Goal: Information Seeking & Learning: Find specific page/section

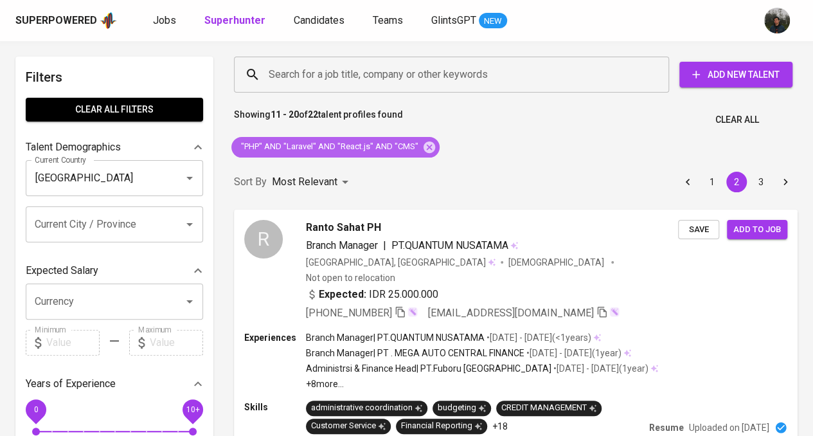
click at [379, 151] on span ""PHP" AND "Laravel" AND "React.js" AND "CMS"" at bounding box center [328, 147] width 195 height 12
click at [427, 145] on icon at bounding box center [429, 147] width 12 height 12
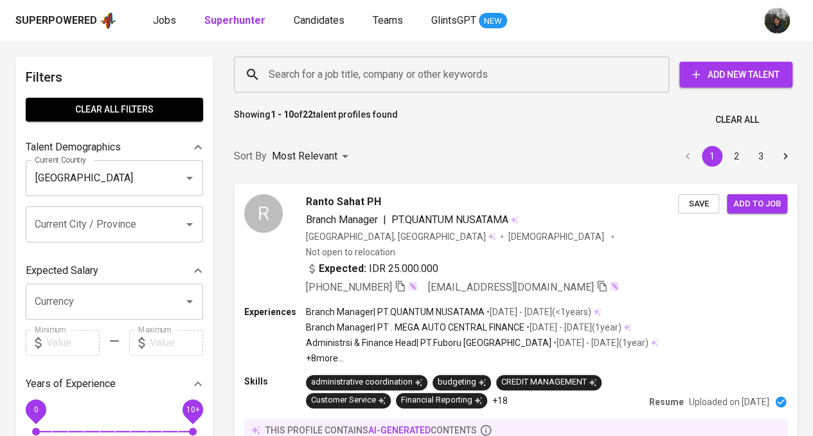
click at [435, 70] on input "Search for a job title, company or other keywords" at bounding box center [454, 74] width 378 height 24
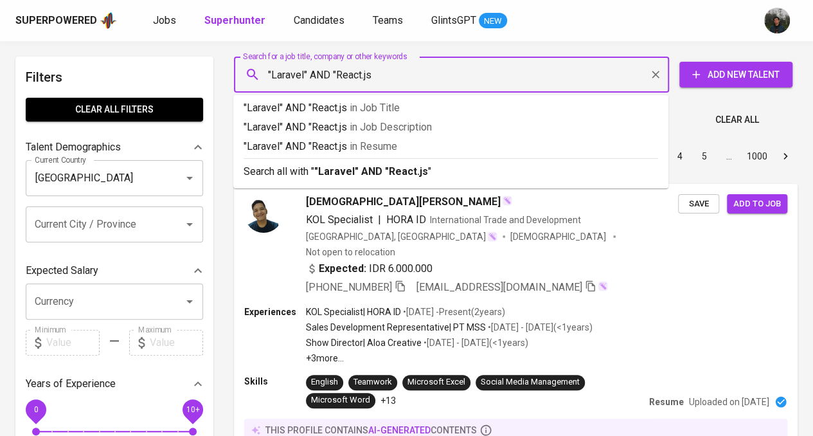
type input ""Laravel" AND "React.js""
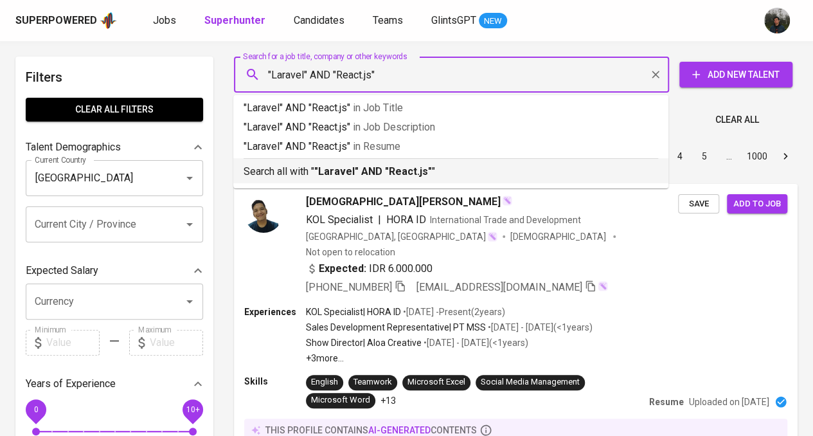
click at [434, 175] on p "Search all with " "Laravel" AND "React.js" "" at bounding box center [450, 171] width 414 height 15
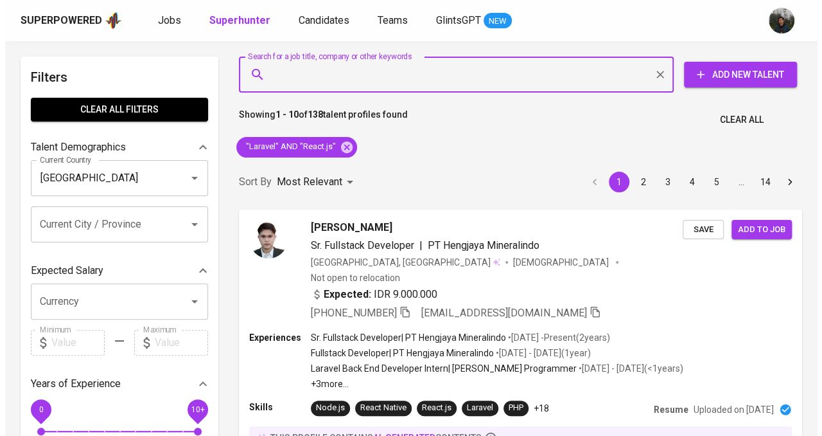
scroll to position [64, 0]
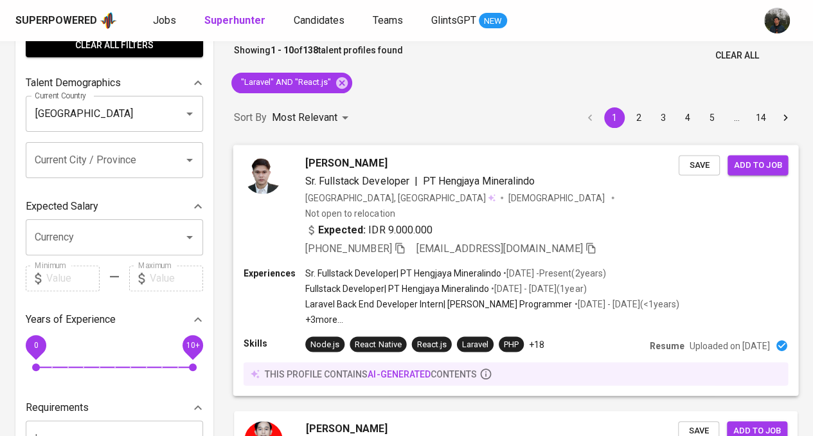
click at [660, 240] on div "+62 822-1516-2994 irzalfahriza0@gmail.com" at bounding box center [491, 247] width 373 height 15
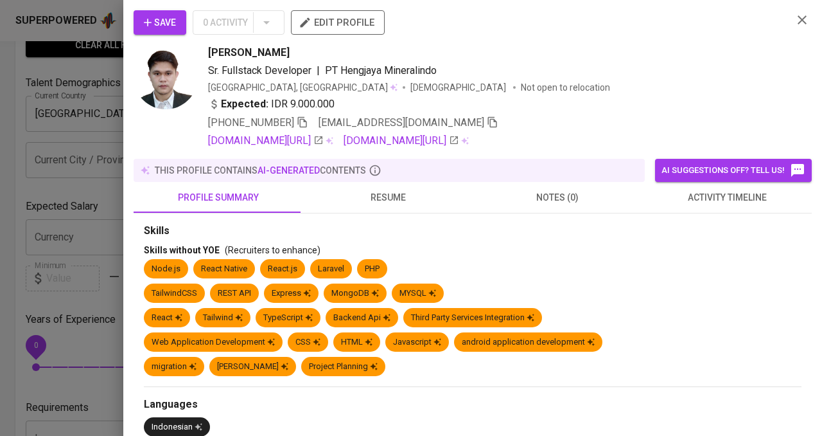
click at [388, 211] on button "resume" at bounding box center [388, 197] width 170 height 31
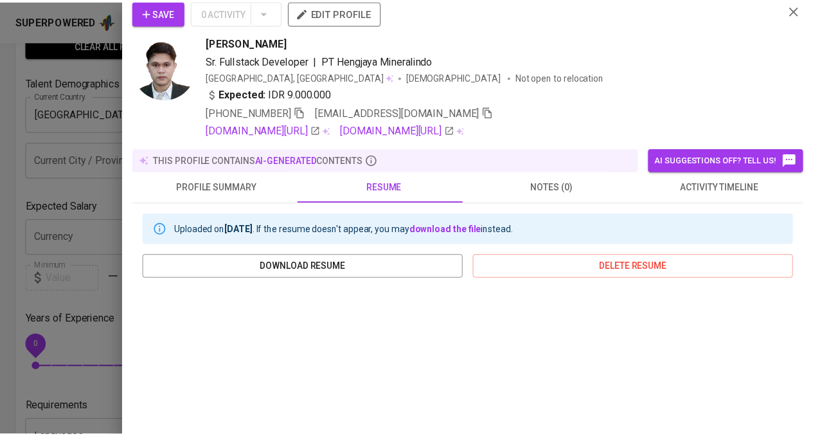
scroll to position [0, 0]
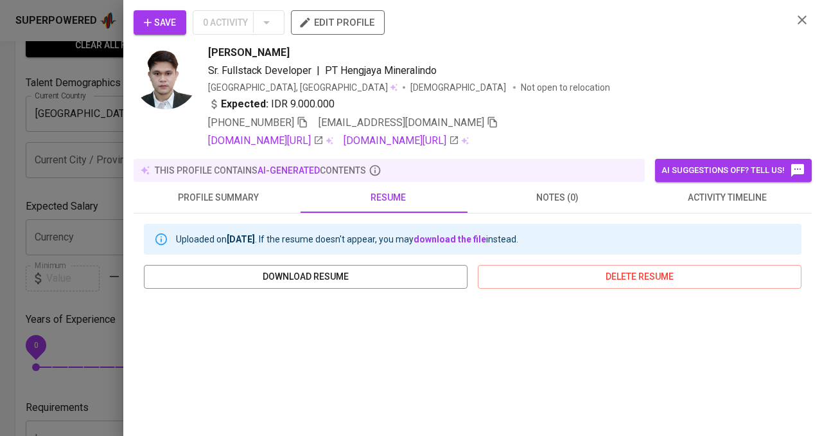
click at [0, 185] on div at bounding box center [411, 218] width 822 height 436
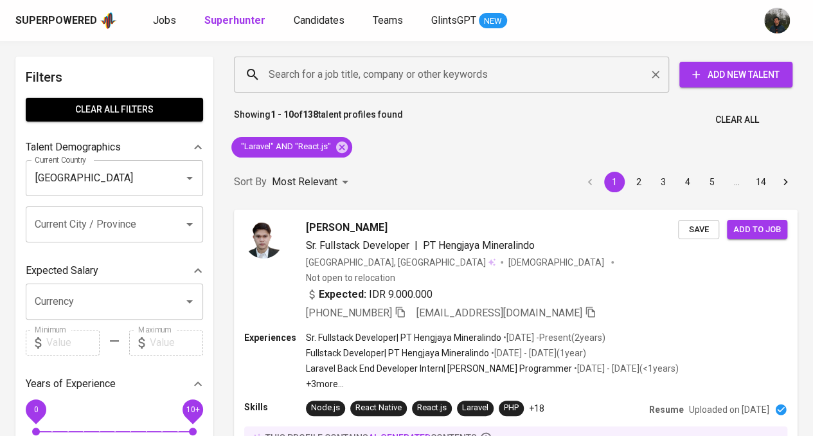
click at [429, 66] on input "Search for a job title, company or other keywords" at bounding box center [454, 74] width 378 height 24
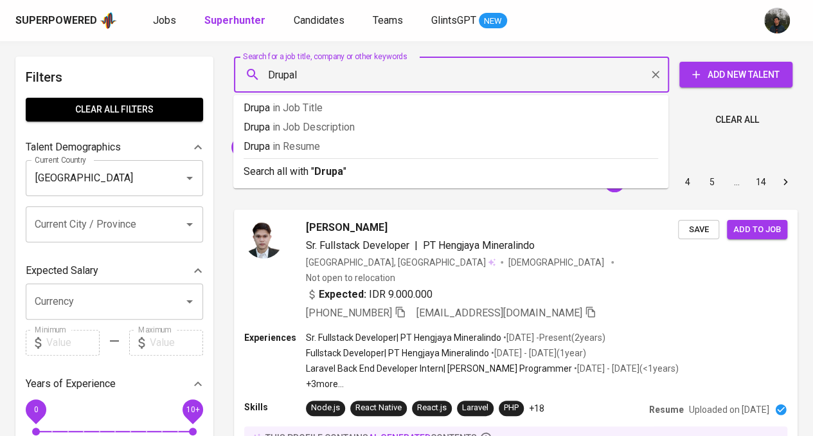
type input "Drupall"
click at [381, 148] on p "Drupall in Resume" at bounding box center [450, 146] width 414 height 15
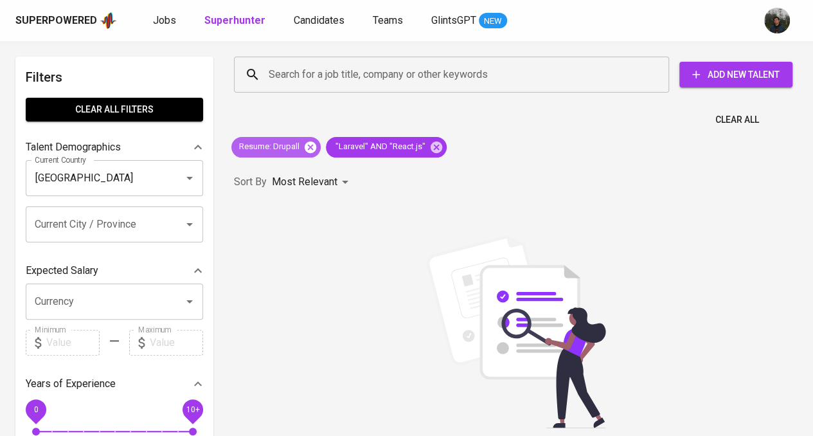
click at [311, 146] on icon at bounding box center [310, 147] width 14 height 14
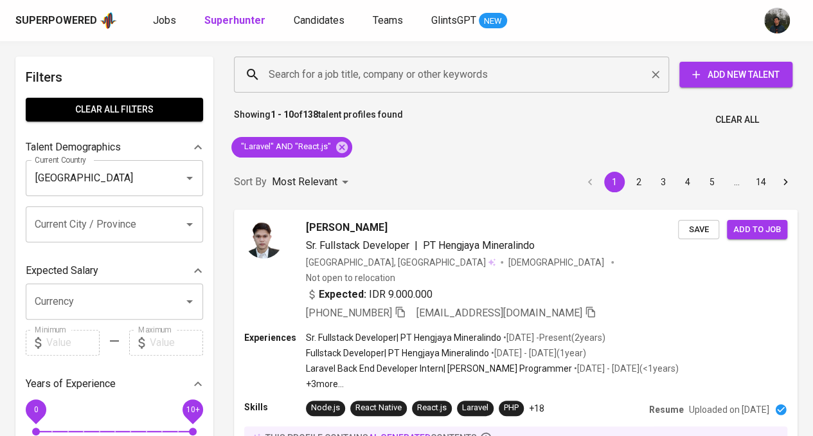
click at [415, 88] on div "Search for a job title, company or other keywords" at bounding box center [451, 75] width 435 height 36
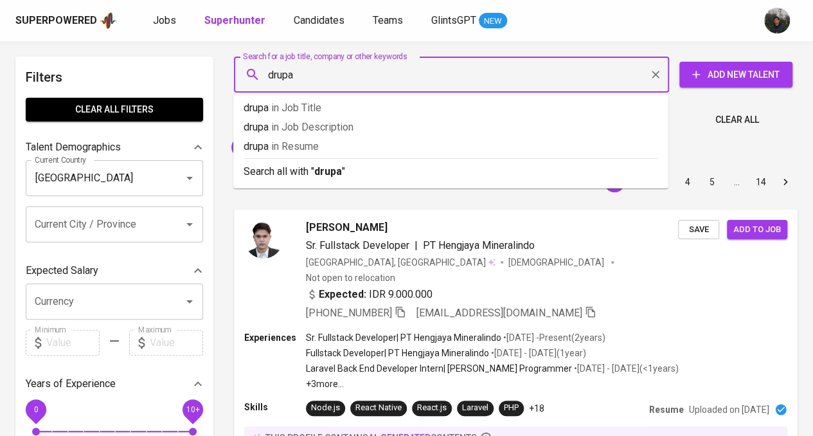
type input "drupal"
click at [378, 148] on p "drupal in Resume" at bounding box center [450, 146] width 414 height 15
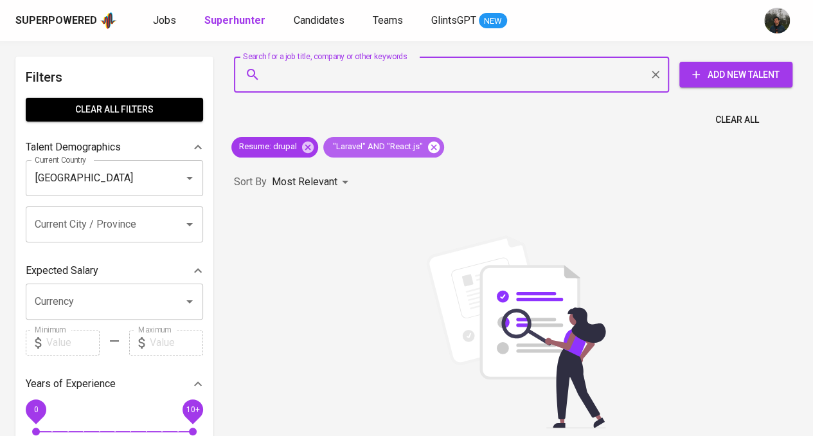
click at [430, 151] on icon at bounding box center [434, 147] width 12 height 12
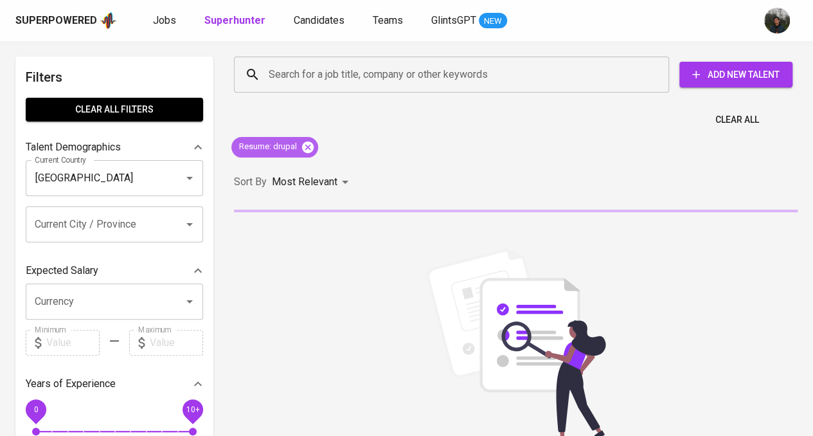
click at [305, 150] on icon at bounding box center [308, 147] width 12 height 12
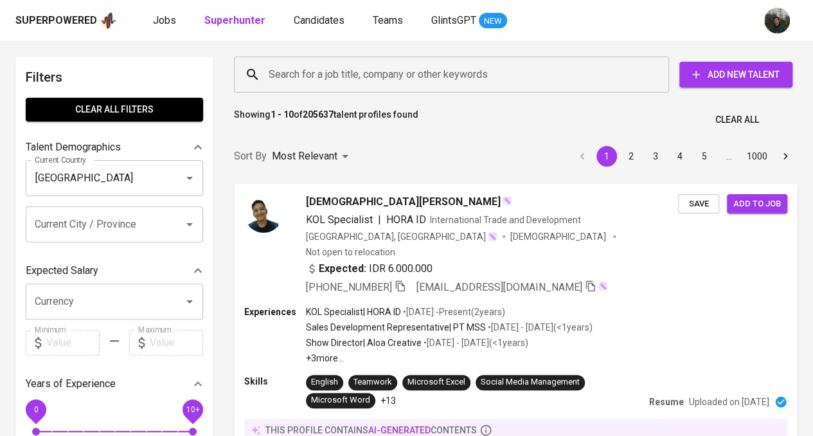
click at [430, 79] on input "Search for a job title, company or other keywords" at bounding box center [454, 74] width 378 height 24
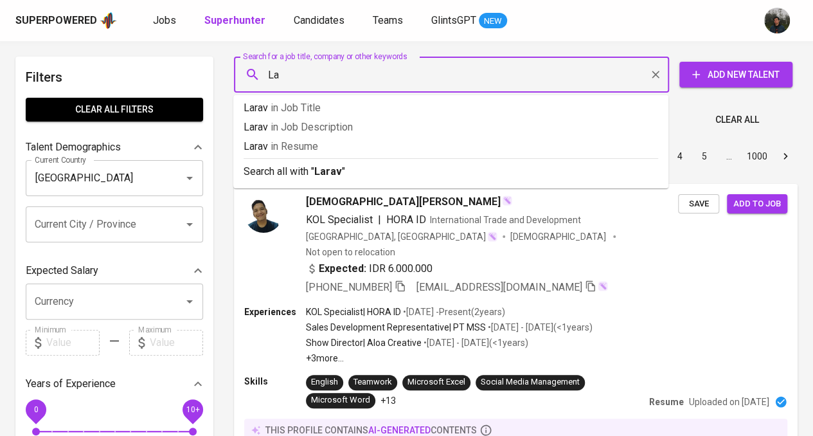
type input "L"
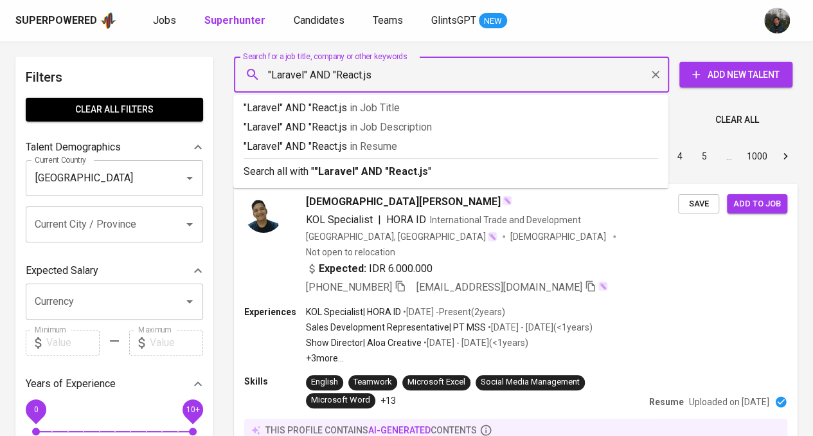
type input ""Laravel" AND "React.js""
click at [447, 148] on p ""Laravel" AND "React.js" in Resume" at bounding box center [450, 146] width 414 height 15
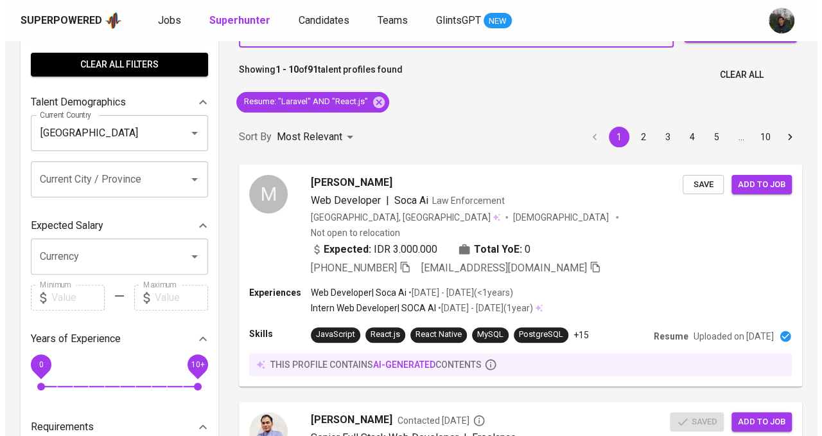
scroll to position [64, 0]
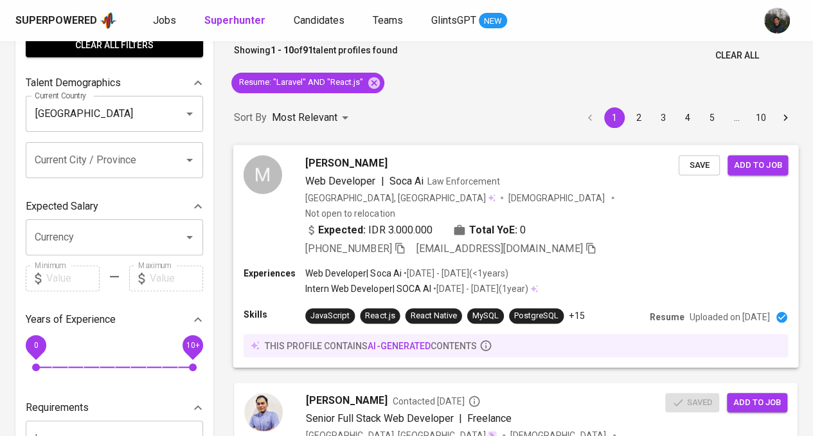
click at [595, 222] on div "Expected: IDR 3.000.000 Total YoE: 0" at bounding box center [491, 231] width 373 height 19
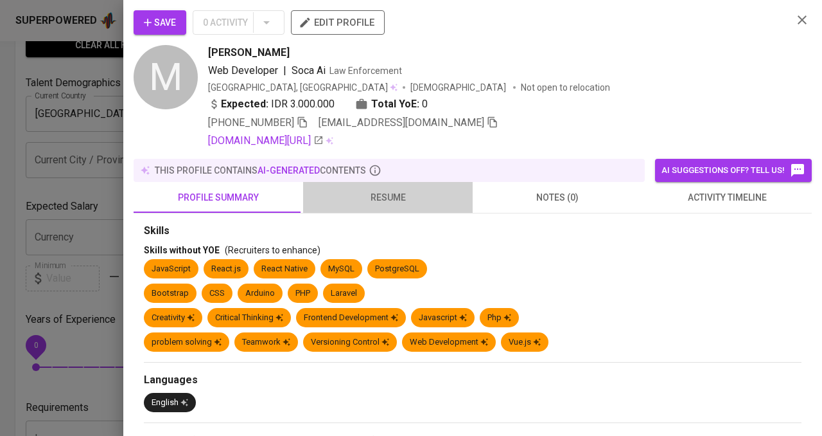
click at [398, 191] on span "resume" at bounding box center [388, 197] width 154 height 16
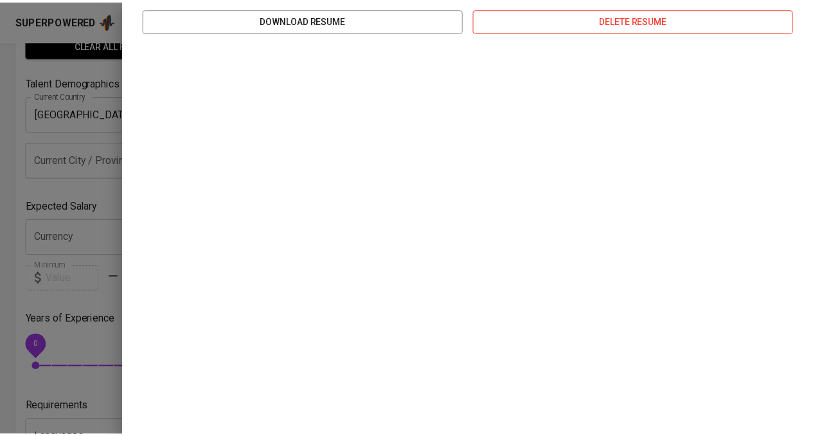
scroll to position [0, 0]
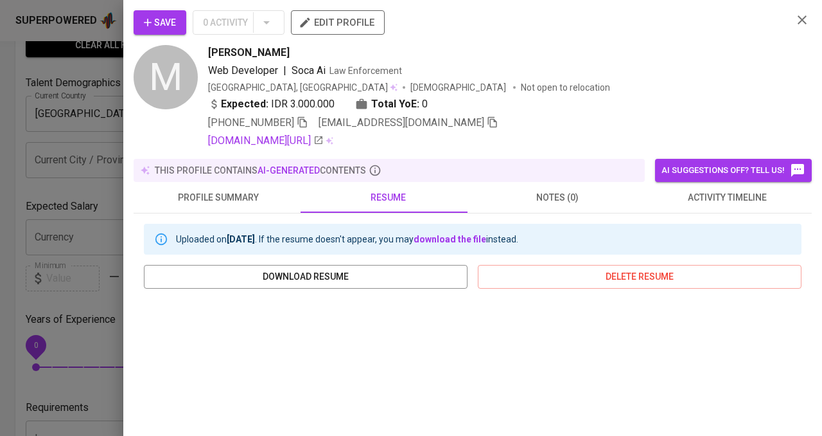
click at [98, 287] on div at bounding box center [411, 218] width 822 height 436
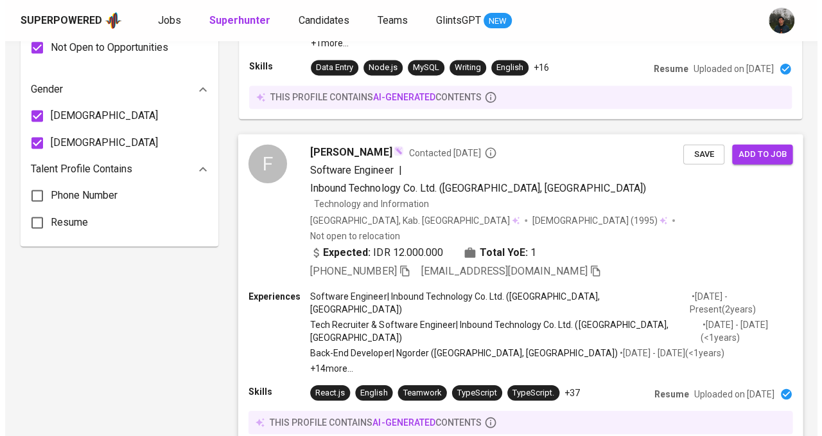
scroll to position [835, 0]
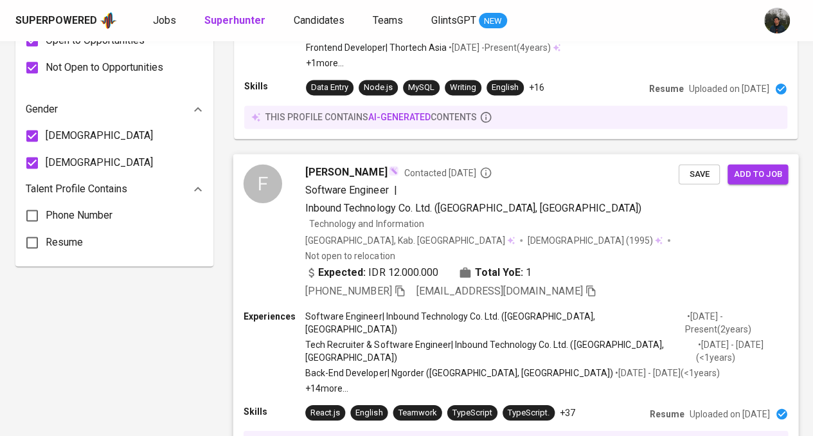
click at [635, 265] on div "Expected: IDR 12.000.000 Total YoE: 1" at bounding box center [491, 274] width 373 height 19
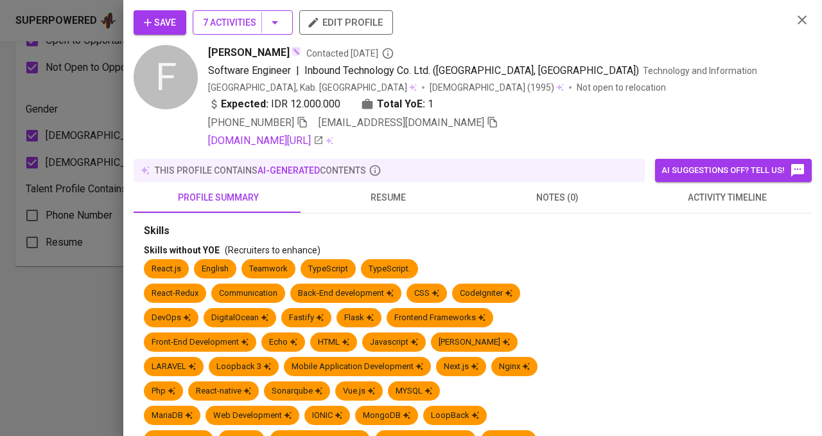
click at [256, 17] on span "7 Activities" at bounding box center [243, 23] width 80 height 16
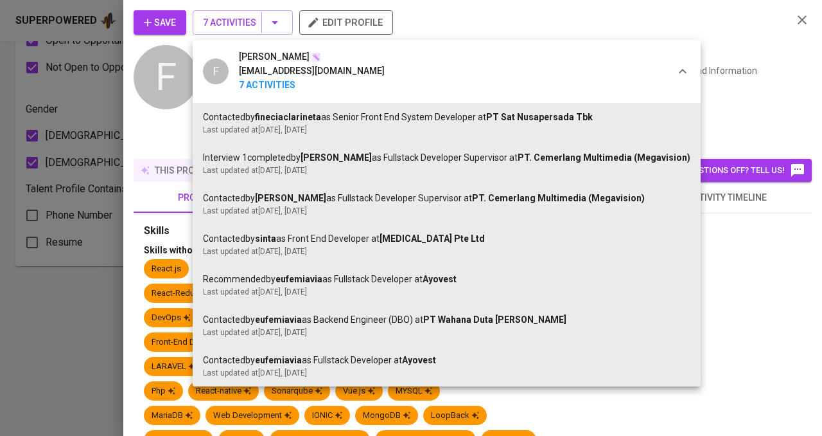
click at [712, 300] on div at bounding box center [411, 218] width 822 height 436
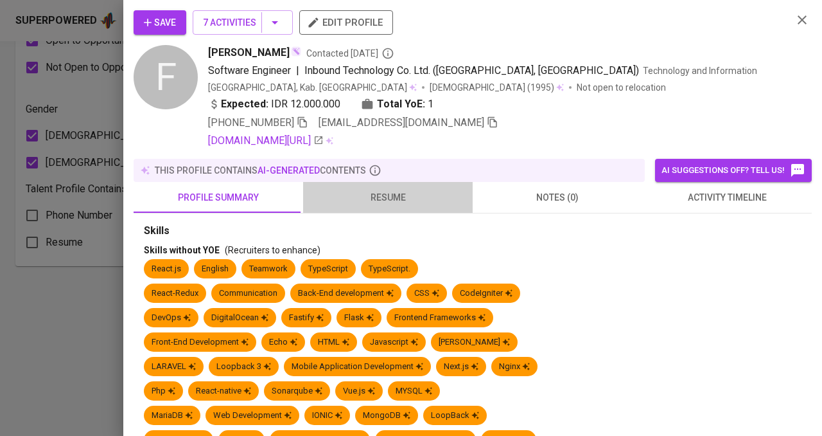
click at [387, 189] on span "resume" at bounding box center [388, 197] width 154 height 16
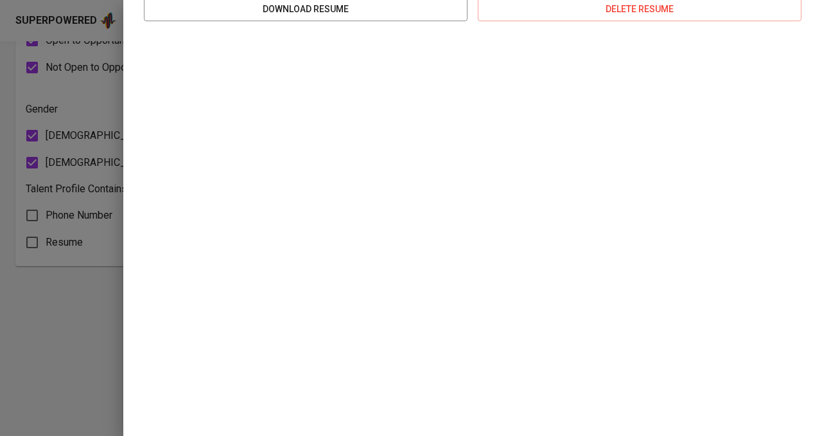
scroll to position [0, 0]
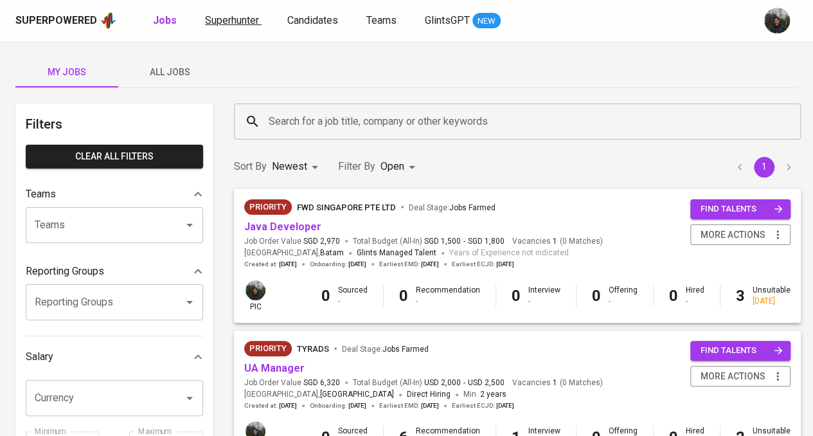
click at [239, 26] on link "Superhunter" at bounding box center [233, 21] width 57 height 16
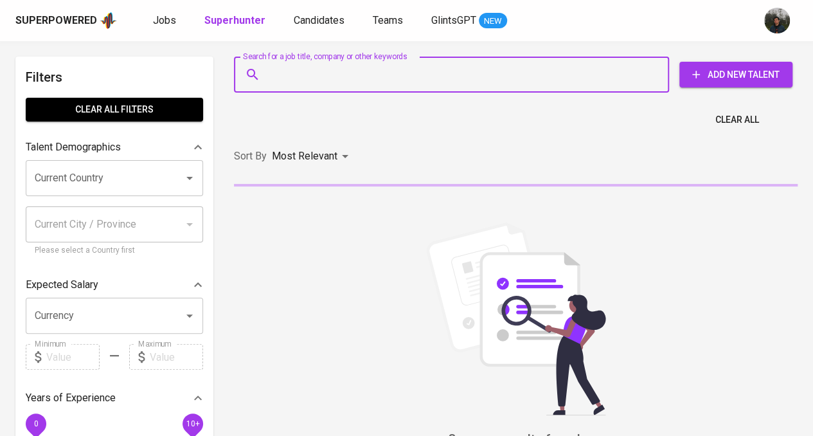
click at [325, 77] on input "Search for a job title, company or other keywords" at bounding box center [454, 74] width 378 height 24
paste input "[PERSON_NAME]"
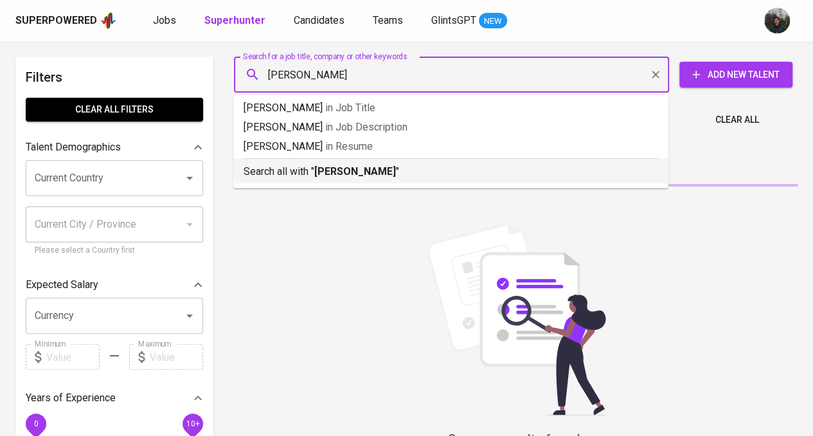
type input "[PERSON_NAME]"
click at [357, 171] on div "Sort By Most Relevant MOST_RELEVANT" at bounding box center [515, 156] width 579 height 39
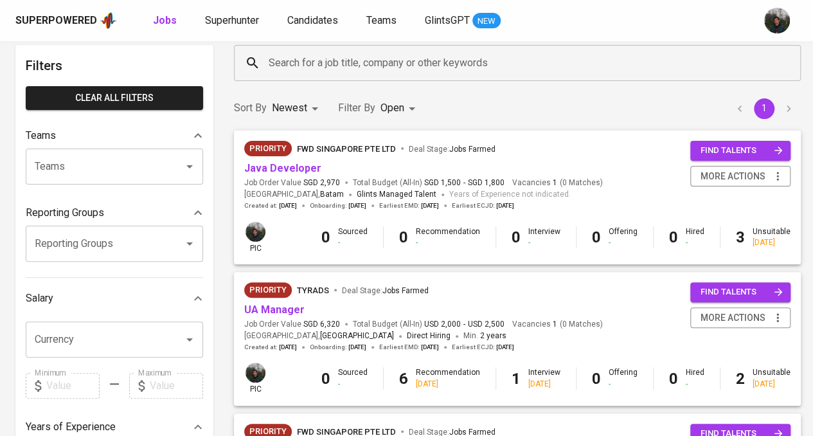
scroll to position [128, 0]
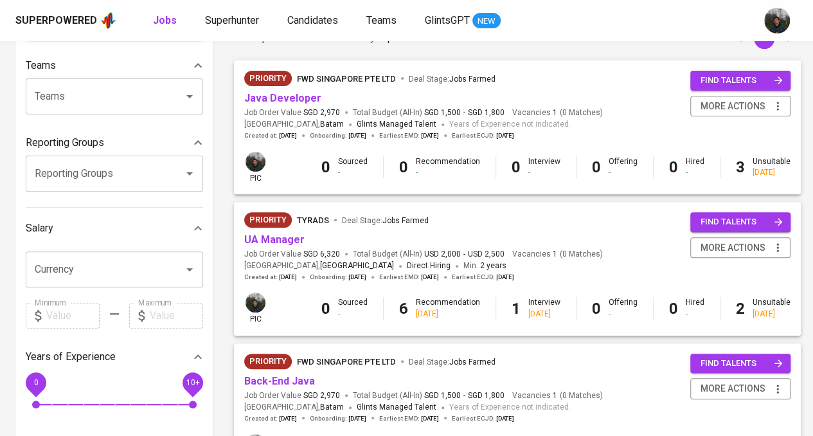
click at [290, 246] on span "UA Manager" at bounding box center [274, 240] width 60 height 15
click at [291, 238] on link "UA Manager" at bounding box center [274, 239] width 60 height 12
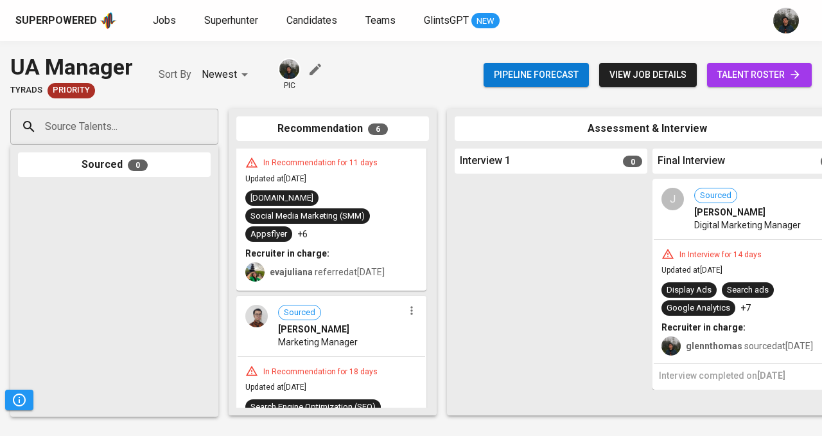
scroll to position [991, 0]
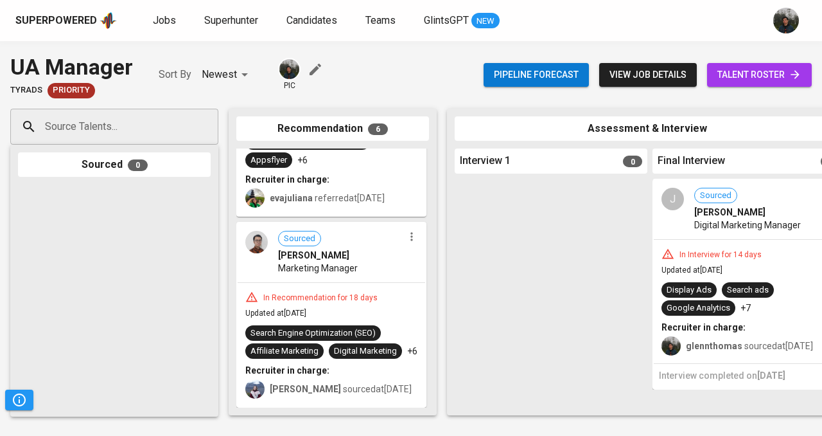
click at [303, 261] on span "Marketing Manager" at bounding box center [318, 267] width 80 height 13
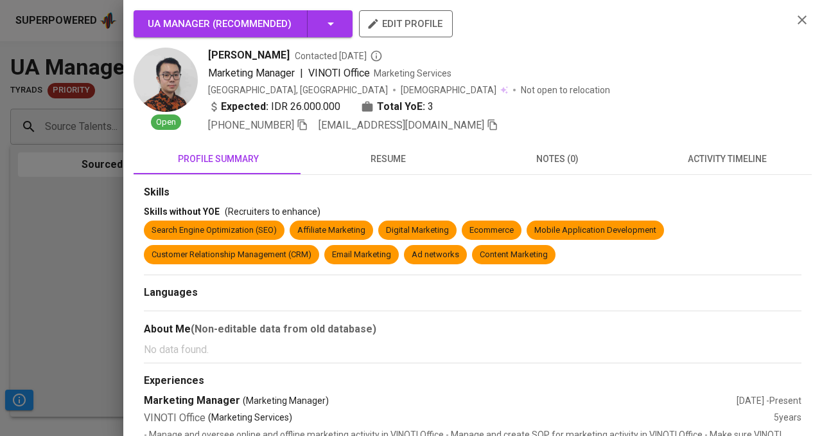
click at [376, 170] on button "resume" at bounding box center [388, 158] width 170 height 31
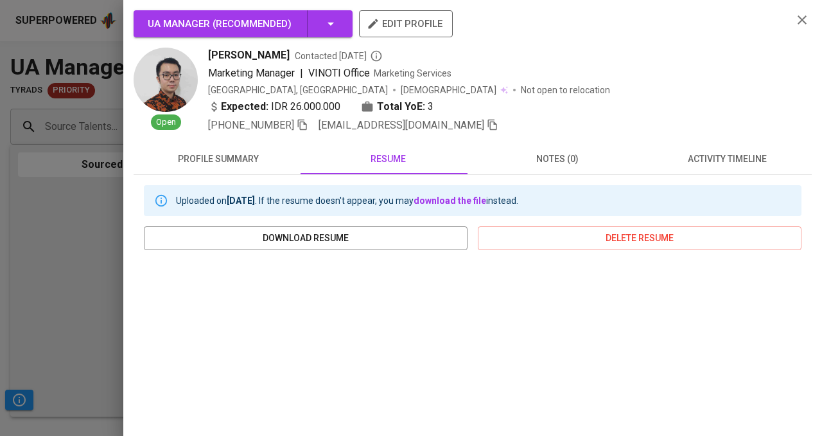
click at [84, 320] on div at bounding box center [411, 218] width 822 height 436
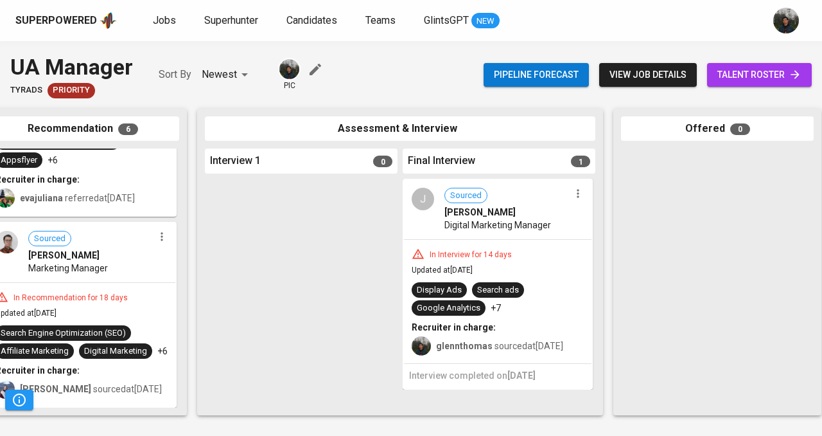
scroll to position [0, 277]
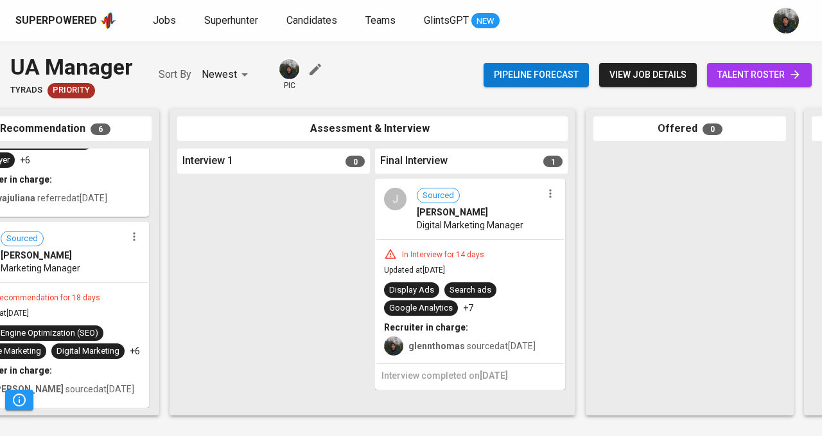
click at [546, 196] on icon "button" at bounding box center [550, 193] width 13 height 13
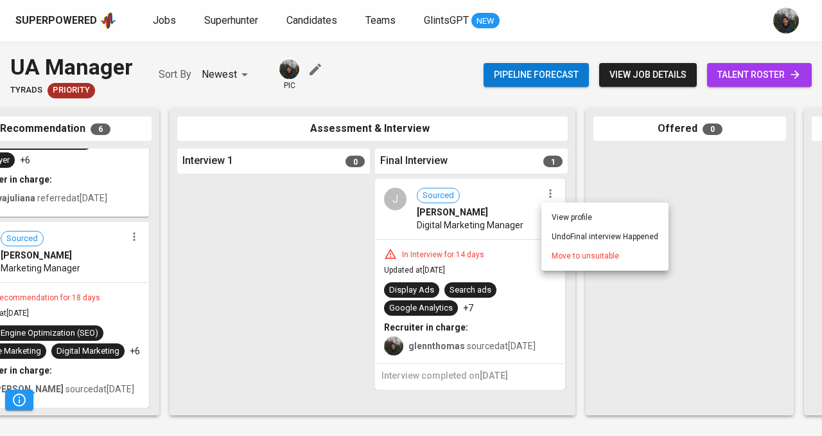
click at [563, 254] on span "Move to unsuitable" at bounding box center [585, 256] width 67 height 12
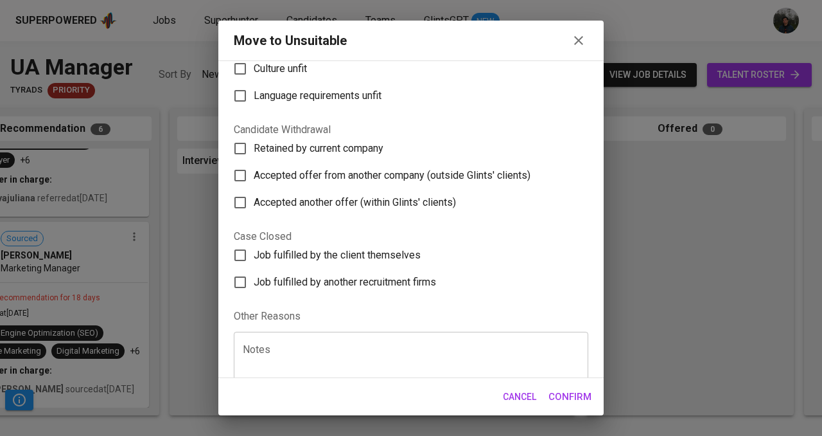
scroll to position [193, 0]
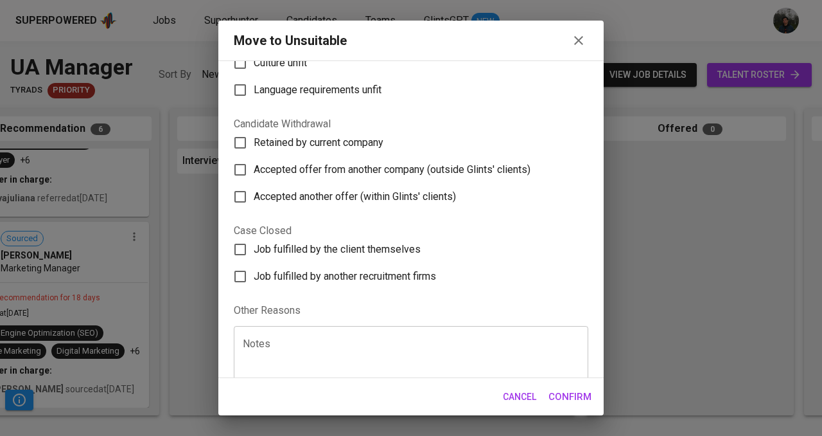
click at [331, 169] on span "Accepted offer from another company (outside Glints' clients)" at bounding box center [392, 169] width 277 height 15
click at [254, 169] on input "Accepted offer from another company (outside Glints' clients)" at bounding box center [240, 169] width 27 height 27
checkbox input "true"
click at [567, 397] on span "Confirm" at bounding box center [570, 396] width 43 height 17
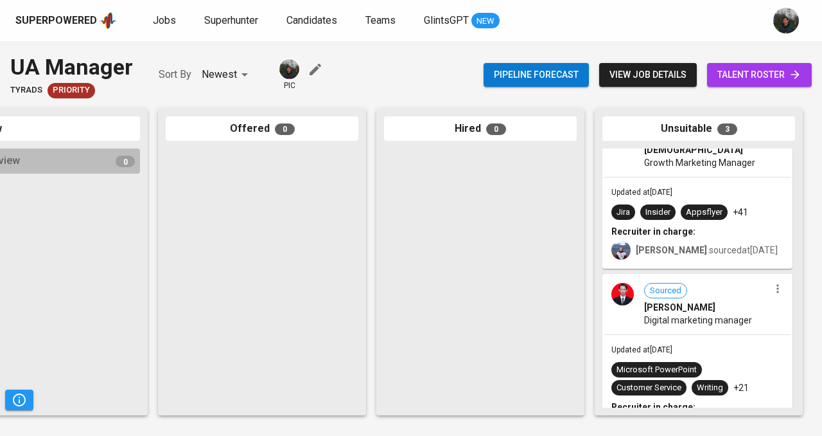
scroll to position [274, 0]
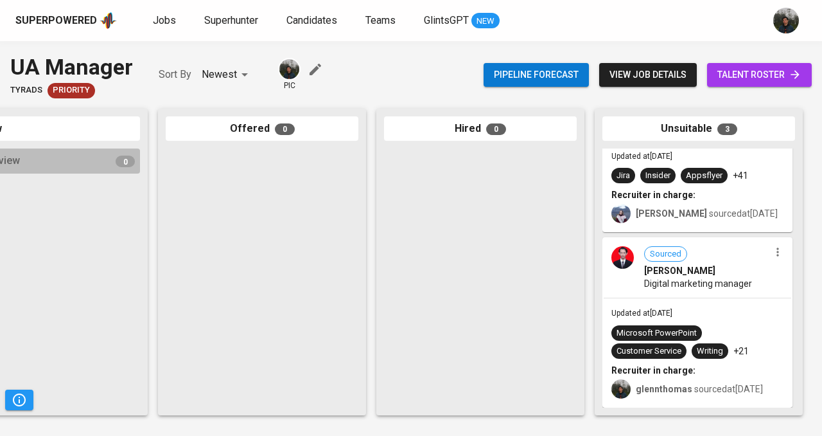
click at [621, 425] on div "Source Talents... Source Talents... Sourced 0 Recommendation 6 Referral Timotiu…" at bounding box center [411, 261] width 822 height 327
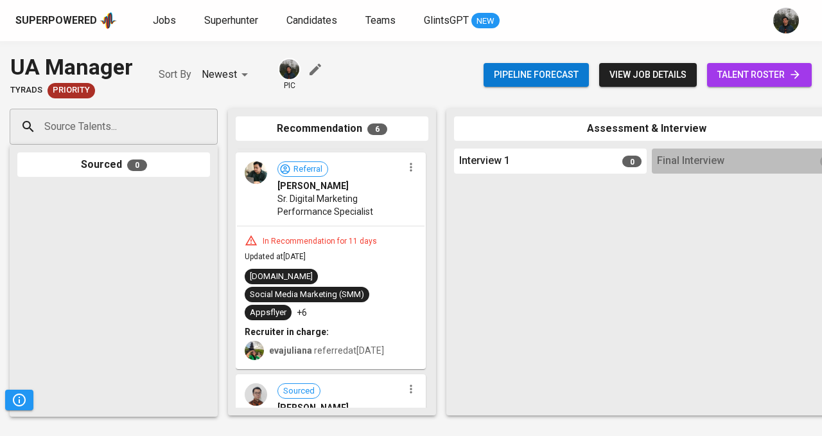
scroll to position [991, 0]
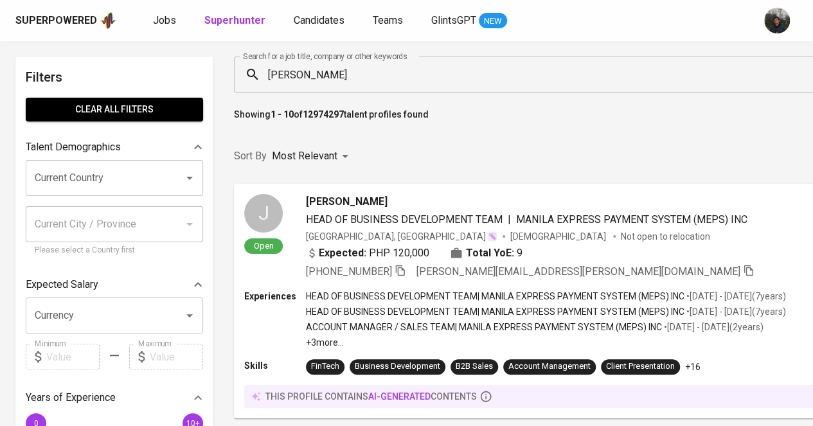
drag, startPoint x: 290, startPoint y: 64, endPoint x: 138, endPoint y: 56, distance: 151.8
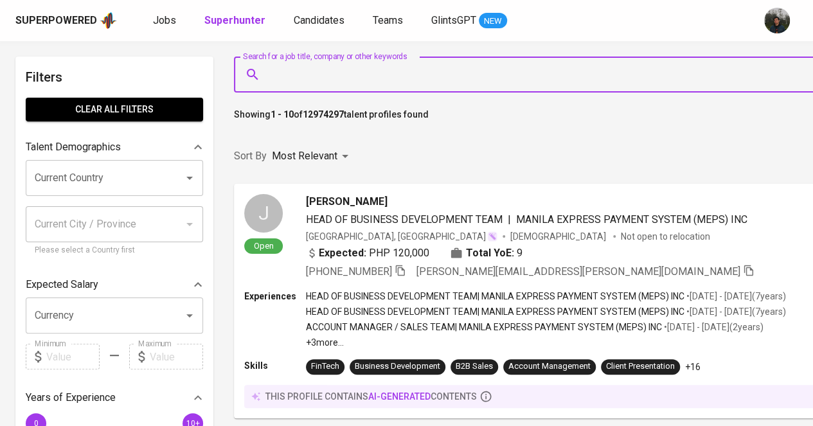
click at [623, 26] on div "Superpowered Jobs Superhunter Candidates Teams GlintsGPT NEW" at bounding box center [385, 20] width 741 height 19
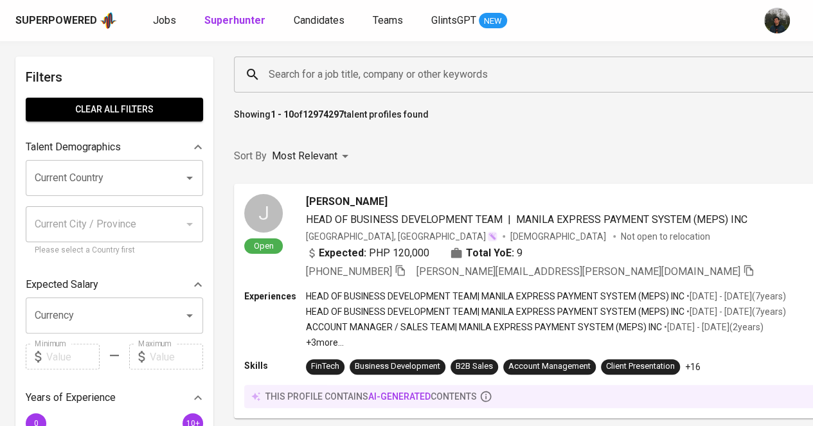
click at [419, 88] on div "Search for a job title, company or other keywords" at bounding box center [581, 75] width 694 height 36
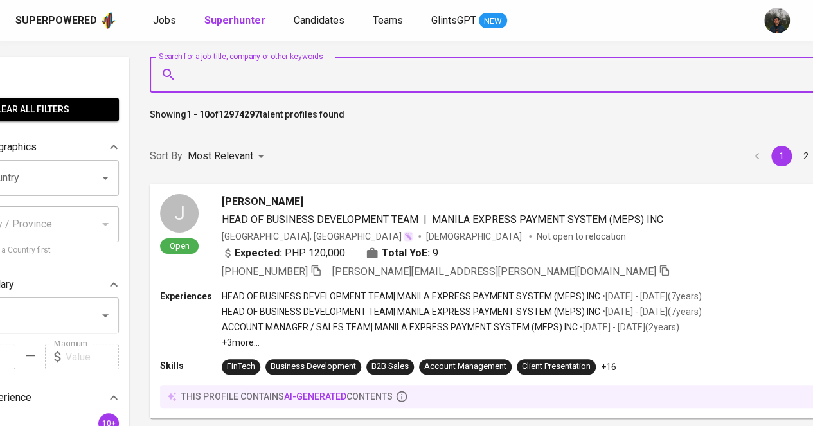
paste input "imamachmad18@gmail.com"
type input "imamachmad18@gmail.com"
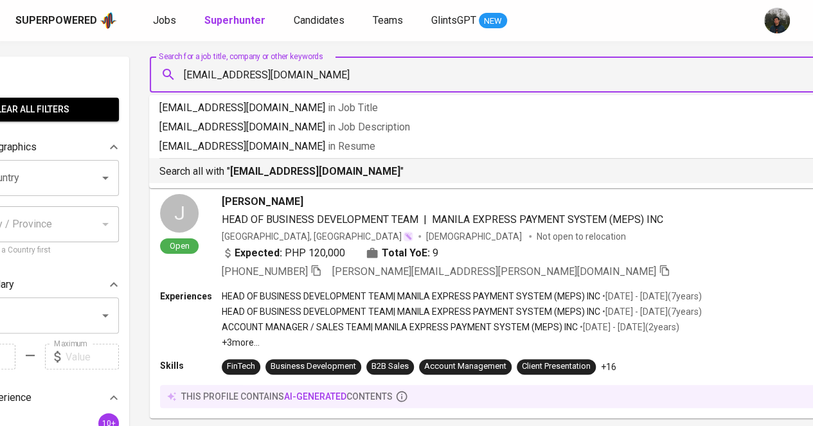
click at [400, 169] on p "Search all with " imamachmad18@gmail.com "" at bounding box center [492, 171] width 667 height 15
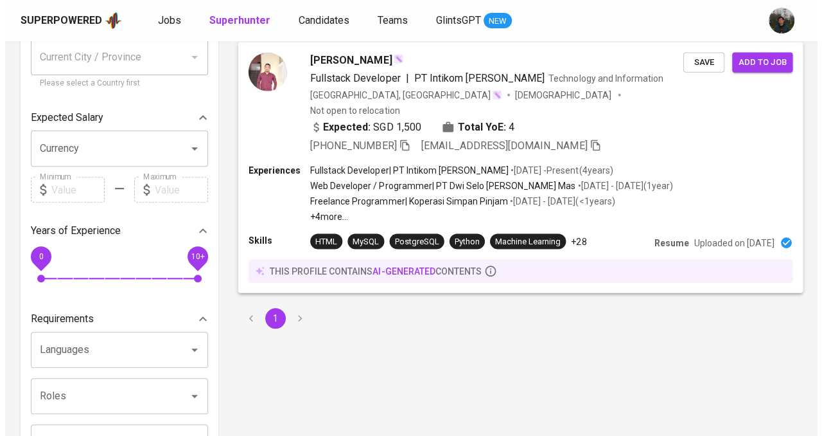
scroll to position [128, 0]
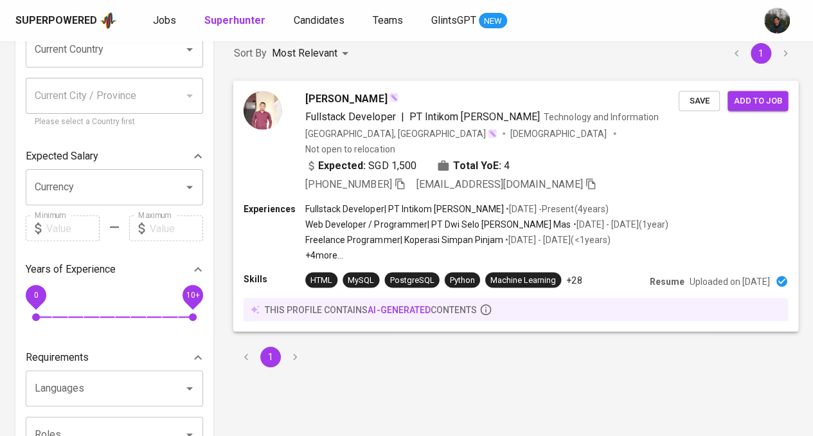
click at [634, 176] on div "+62 812-5257-8019 imamachmad18@gmail.com" at bounding box center [491, 183] width 373 height 15
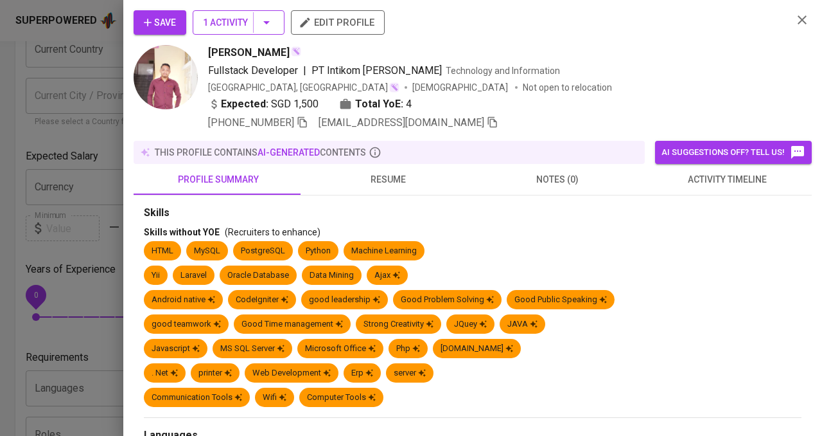
click at [246, 16] on span "1 Activity" at bounding box center [238, 23] width 71 height 16
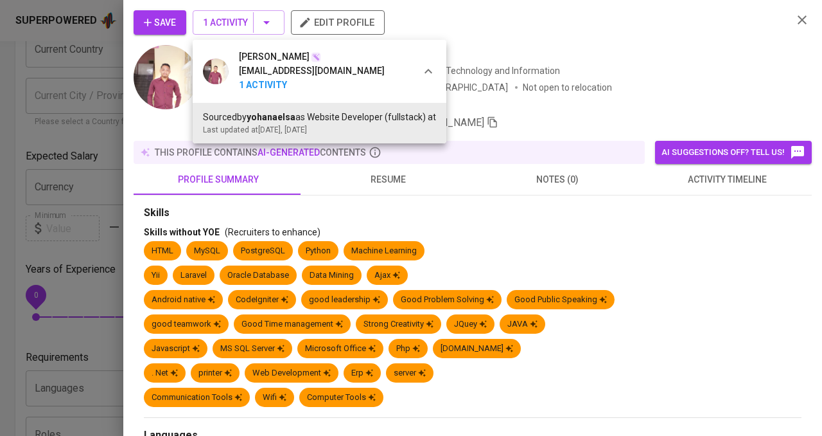
click at [642, 46] on div at bounding box center [411, 218] width 822 height 436
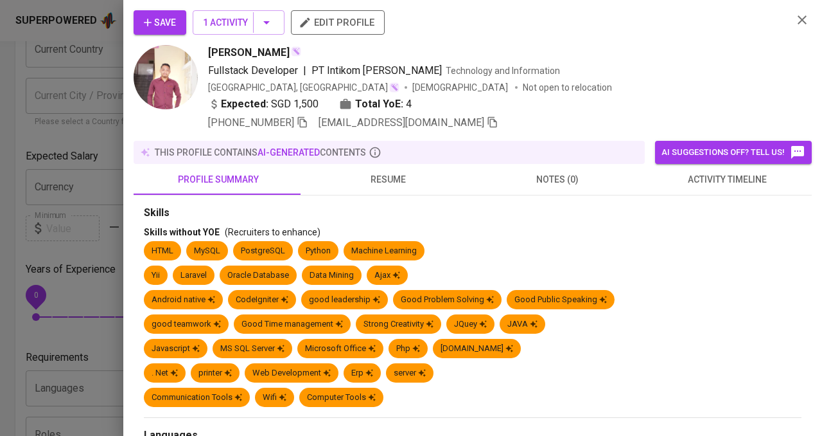
click at [425, 184] on span "resume" at bounding box center [388, 180] width 154 height 16
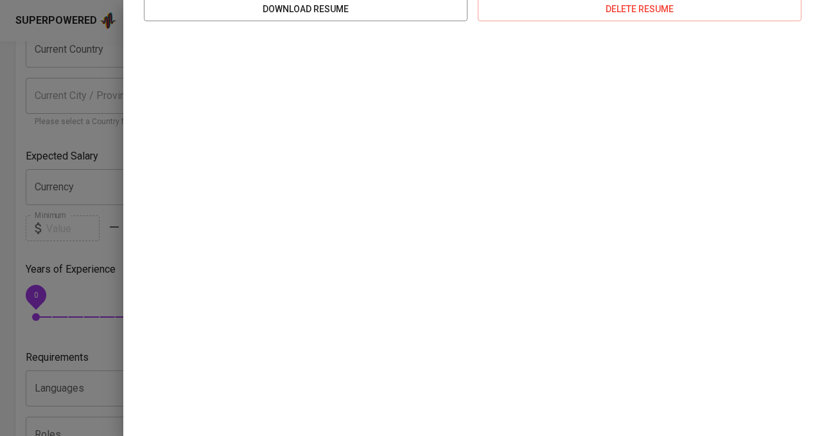
scroll to position [0, 0]
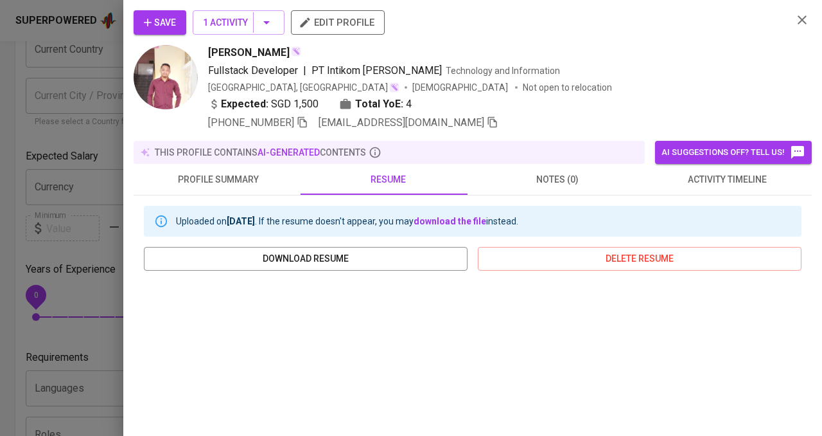
click at [154, 31] on button "Save" at bounding box center [160, 22] width 53 height 24
click at [307, 121] on icon "button" at bounding box center [302, 122] width 9 height 11
click at [155, 24] on span "Save" at bounding box center [160, 23] width 32 height 16
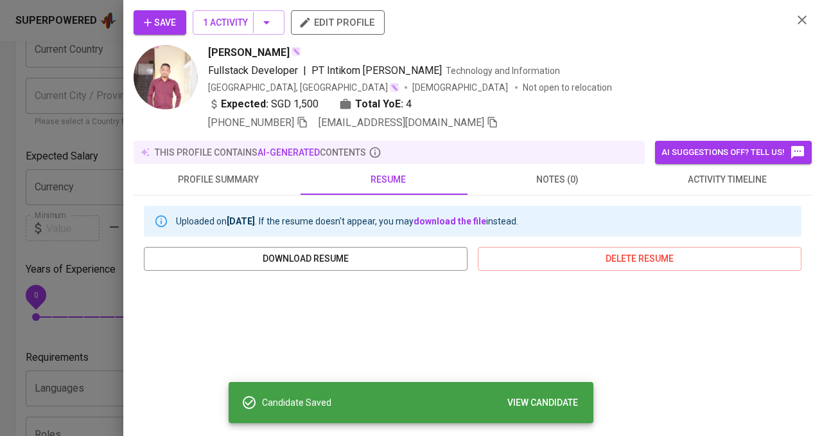
click at [80, 82] on div at bounding box center [411, 218] width 822 height 436
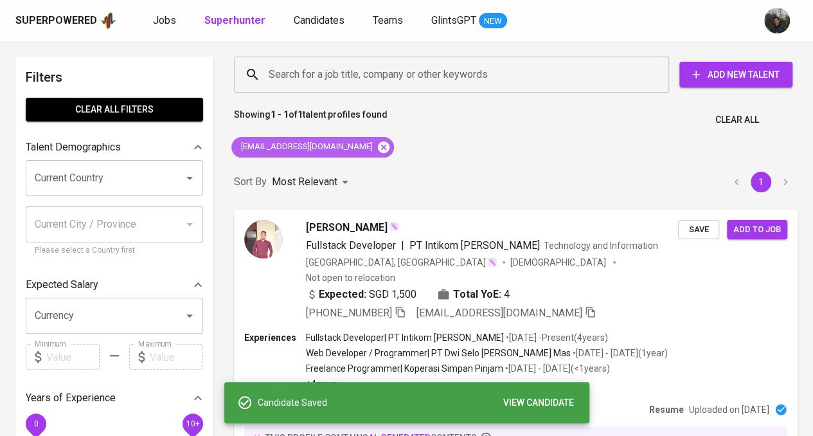
click at [378, 144] on icon at bounding box center [384, 147] width 12 height 12
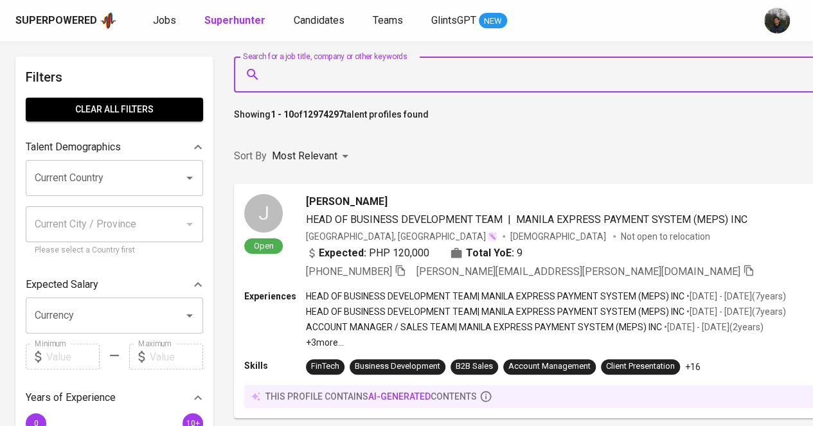
click at [380, 66] on input "Search for a job title, company or other keywords" at bounding box center [583, 74] width 637 height 24
paste input "ricardohub681@gmail.com"
type input "ricardohub681@gmail.com"
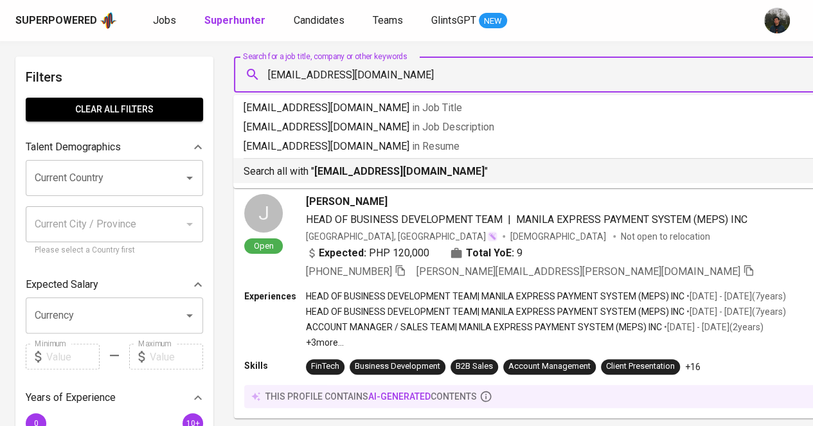
click at [320, 168] on b "ricardohub681@gmail.com" at bounding box center [399, 171] width 170 height 12
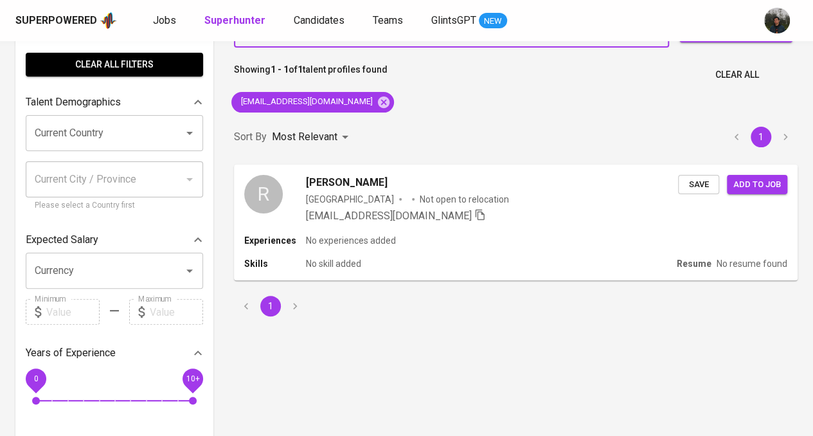
scroll to position [64, 0]
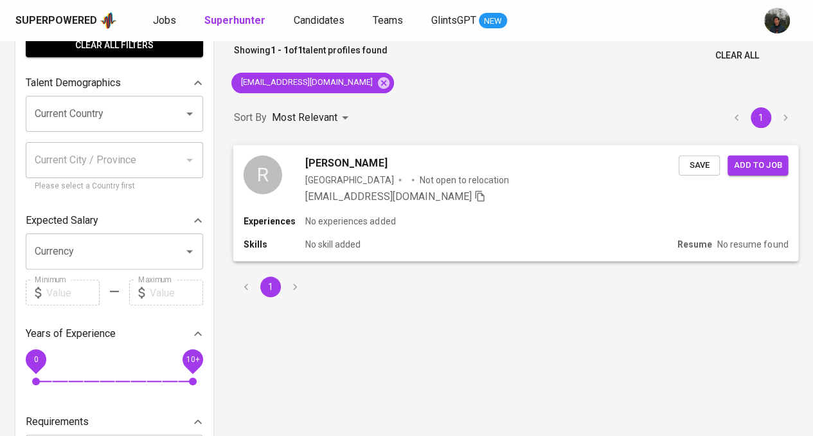
click at [477, 175] on div "Indonesia Not open to relocation" at bounding box center [491, 179] width 373 height 13
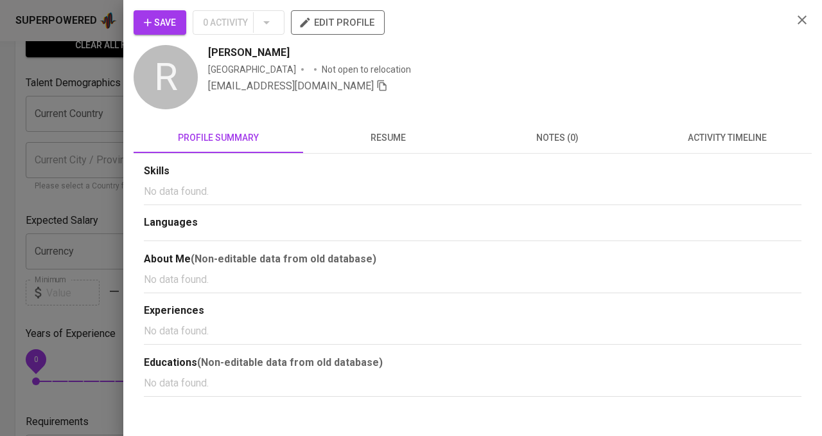
click at [376, 133] on span "resume" at bounding box center [388, 138] width 154 height 16
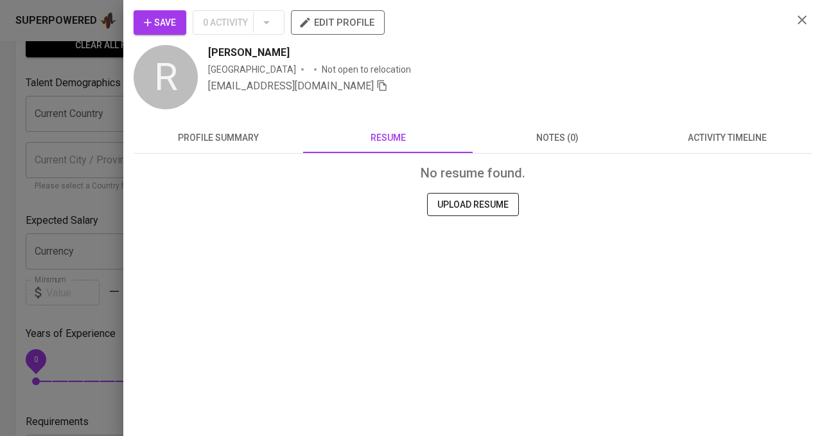
click at [62, 116] on div at bounding box center [411, 218] width 822 height 436
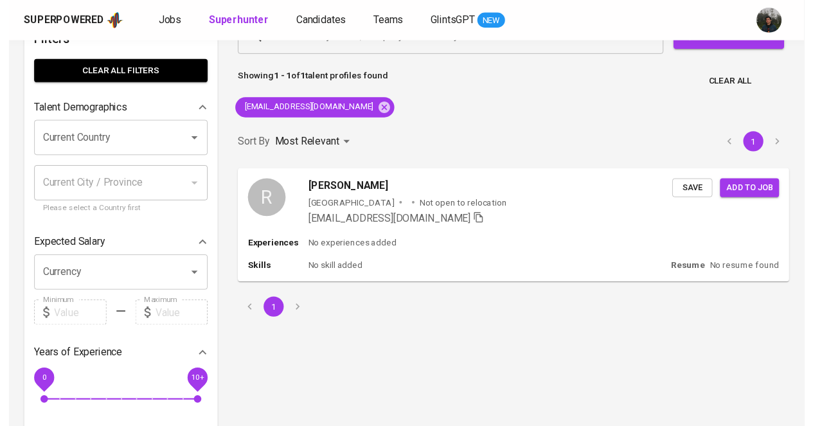
scroll to position [0, 0]
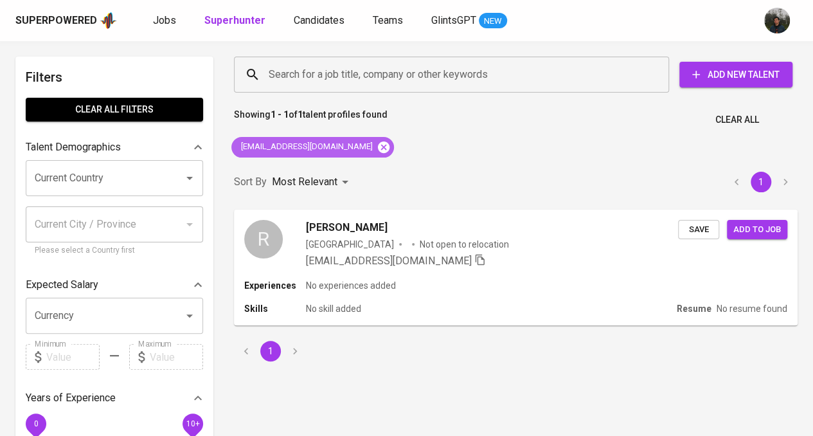
click at [378, 145] on icon at bounding box center [384, 147] width 12 height 12
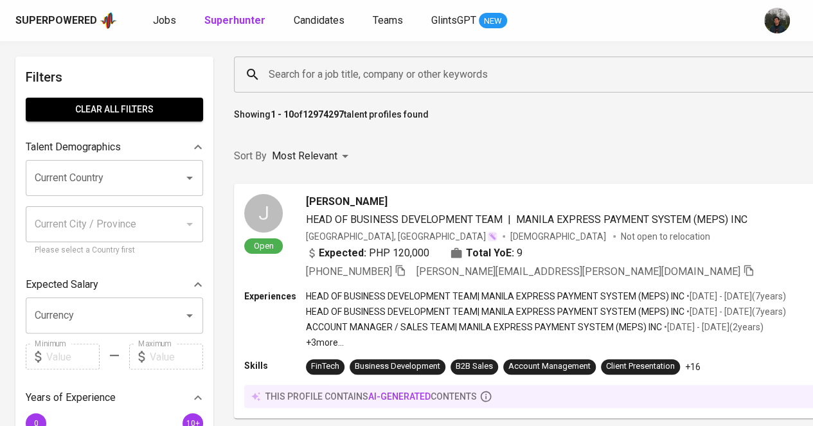
click at [412, 75] on input "Search for a job title, company or other keywords" at bounding box center [583, 74] width 637 height 24
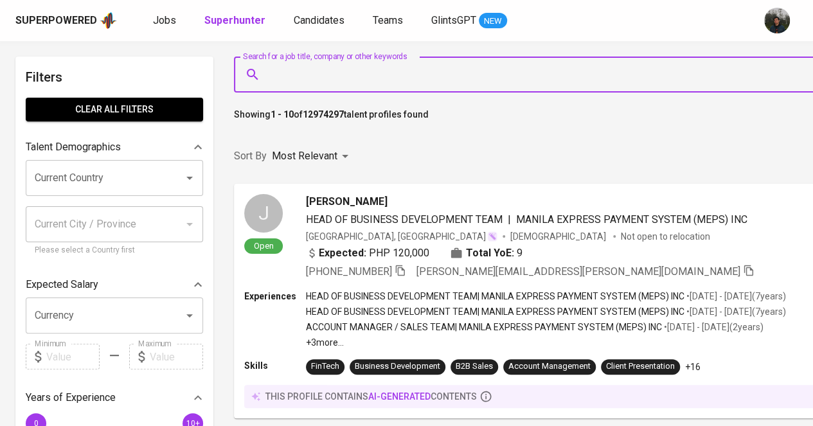
paste input "[EMAIL_ADDRESS][DOMAIN_NAME]"
type input "[EMAIL_ADDRESS][DOMAIN_NAME]"
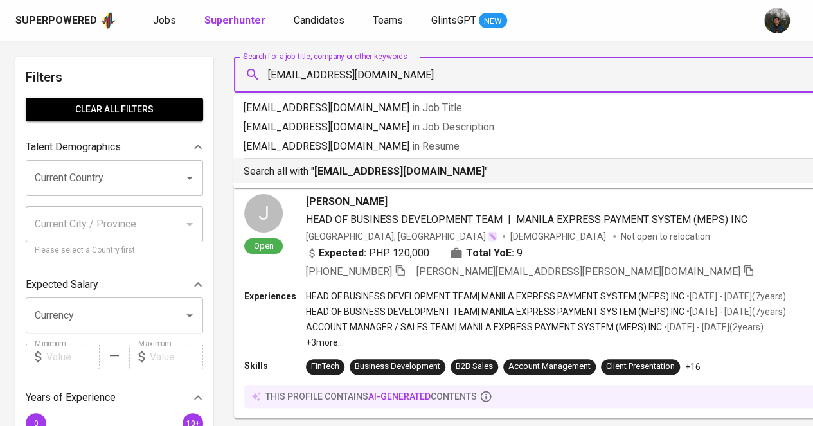
drag, startPoint x: 345, startPoint y: 172, endPoint x: 647, endPoint y: 4, distance: 345.9
click at [342, 173] on b "[EMAIL_ADDRESS][DOMAIN_NAME]" at bounding box center [399, 171] width 170 height 12
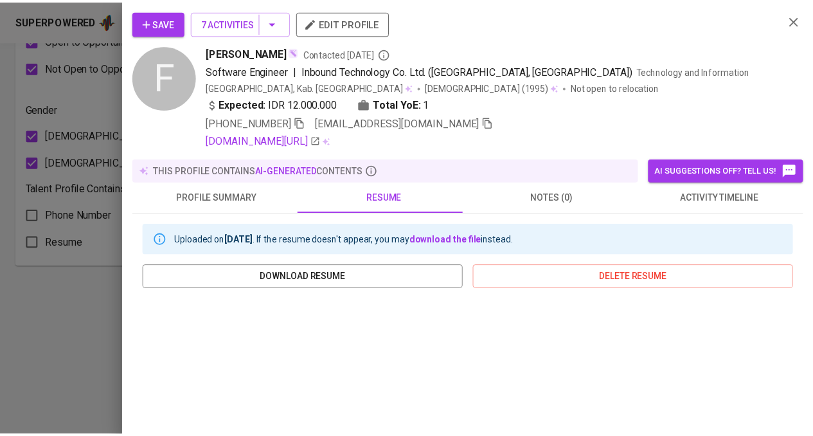
scroll to position [257, 0]
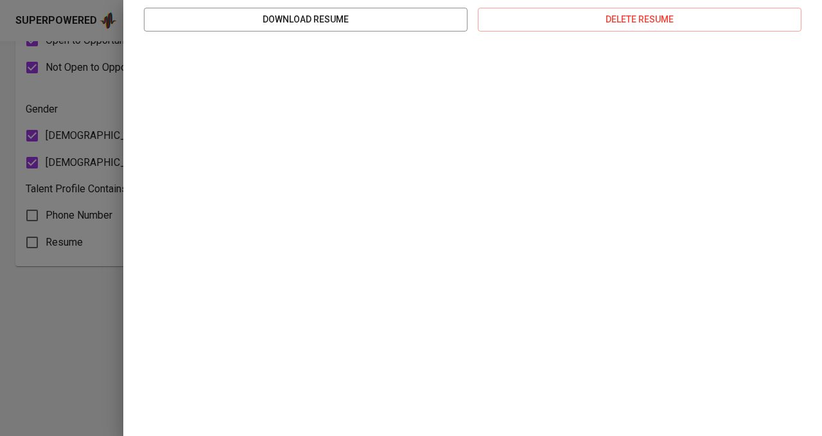
click at [69, 276] on div at bounding box center [411, 218] width 822 height 436
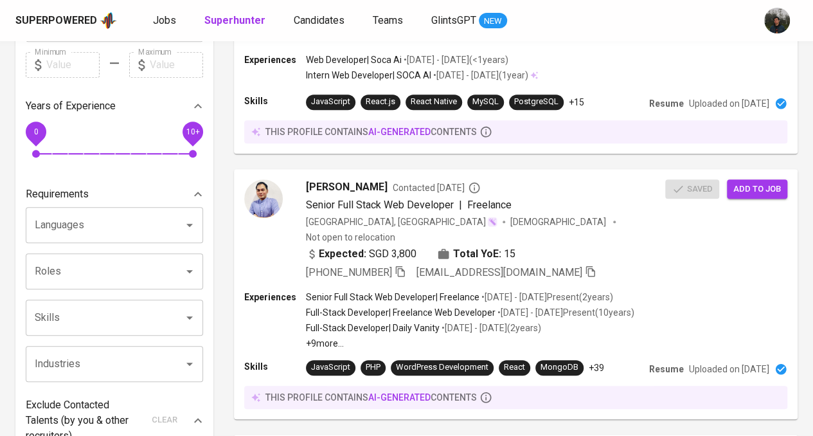
scroll to position [193, 0]
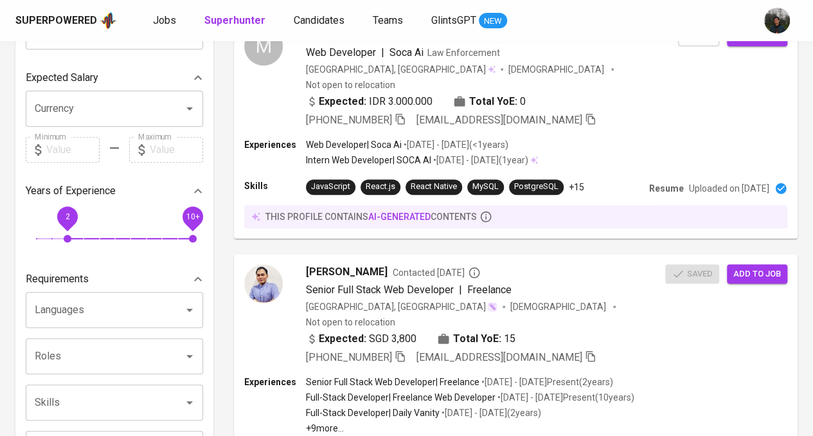
drag, startPoint x: 42, startPoint y: 238, endPoint x: 64, endPoint y: 238, distance: 21.8
click at [64, 238] on span "2" at bounding box center [68, 238] width 8 height 8
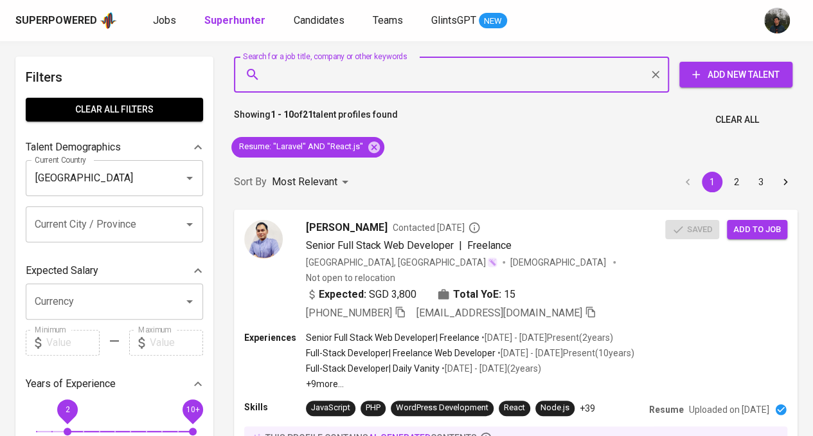
click at [409, 77] on input "Search for a job title, company or other keywords" at bounding box center [454, 74] width 378 height 24
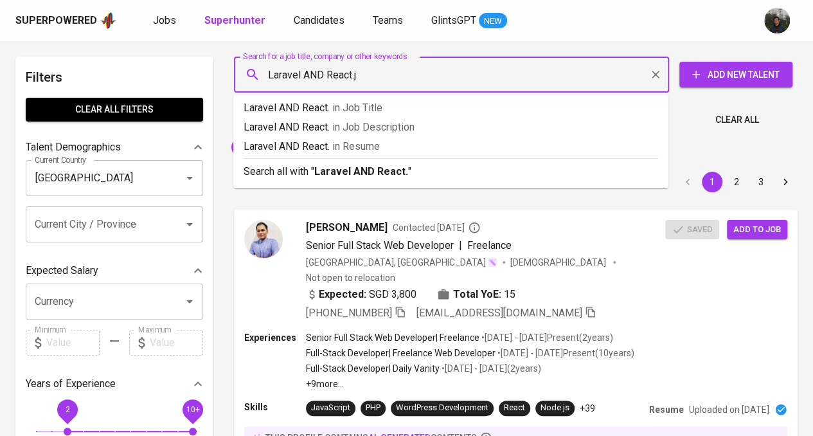
type input "Laravel AND React.js"
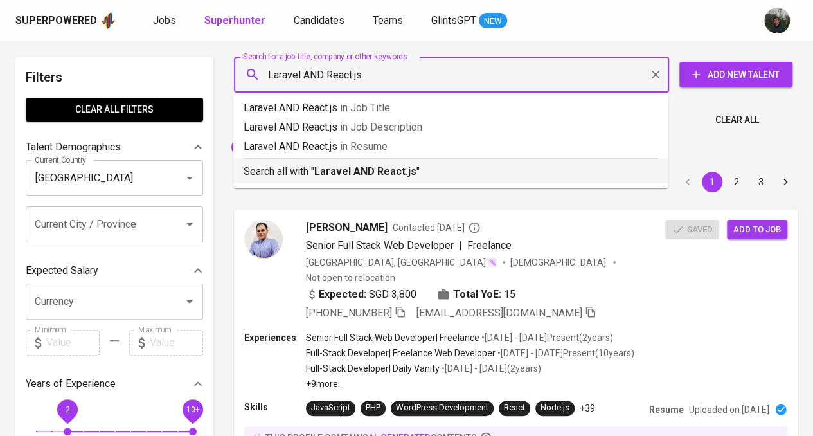
click at [468, 169] on p "Search all with " [PERSON_NAME] AND React.js "" at bounding box center [450, 171] width 414 height 15
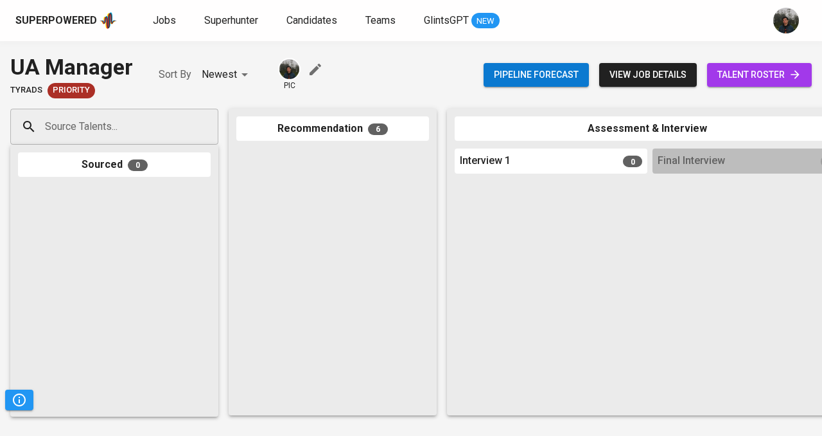
scroll to position [274, 0]
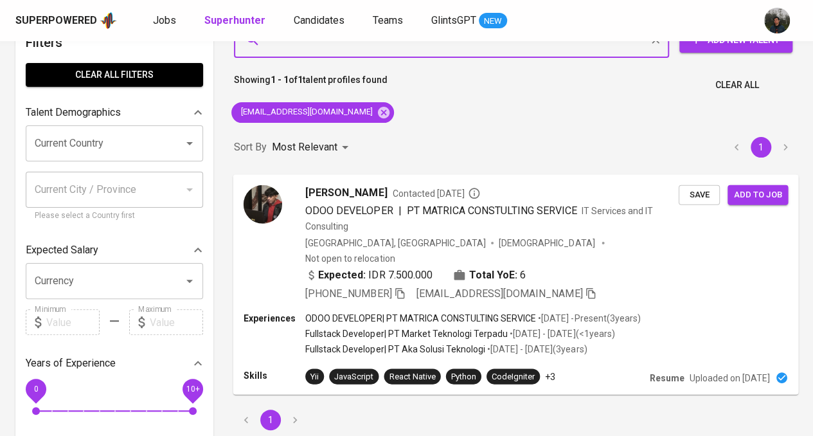
scroll to position [64, 0]
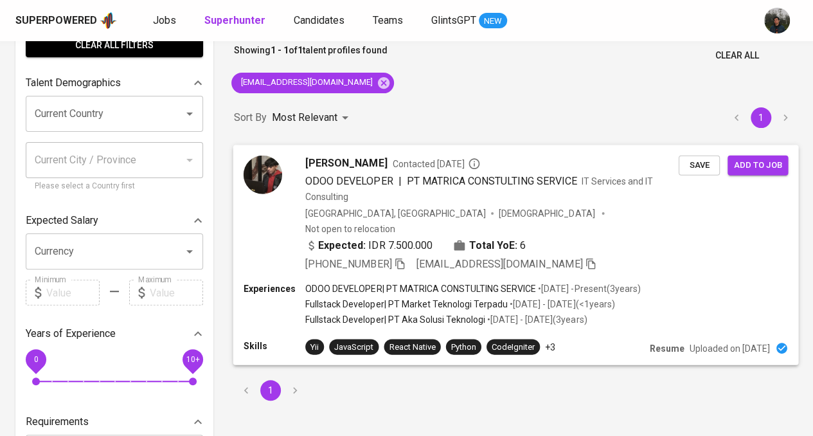
click at [613, 216] on div "[GEOGRAPHIC_DATA], [GEOGRAPHIC_DATA] [DEMOGRAPHIC_DATA] Not open to relocation" at bounding box center [491, 220] width 373 height 28
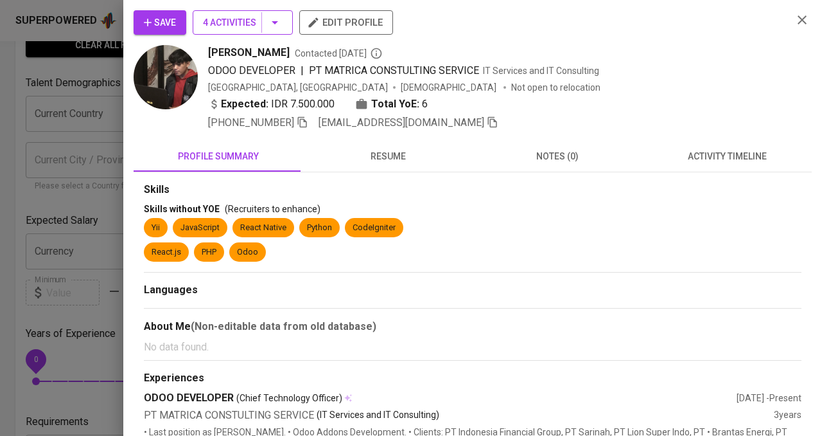
click at [212, 16] on span "4 Activities" at bounding box center [243, 23] width 80 height 16
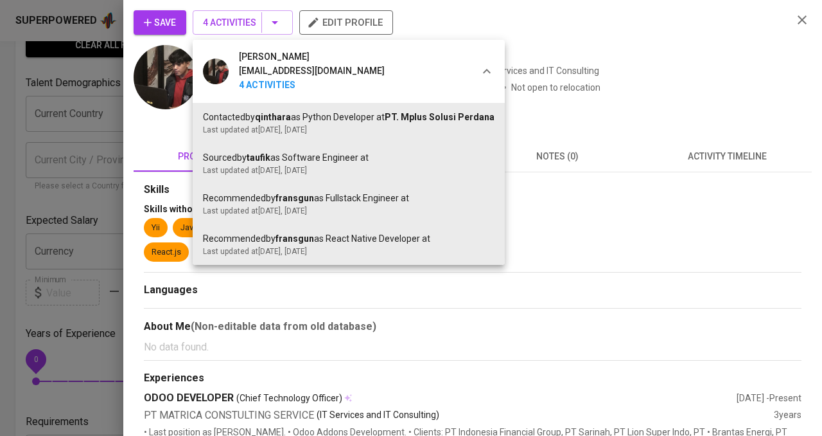
click at [658, 89] on div at bounding box center [411, 218] width 822 height 436
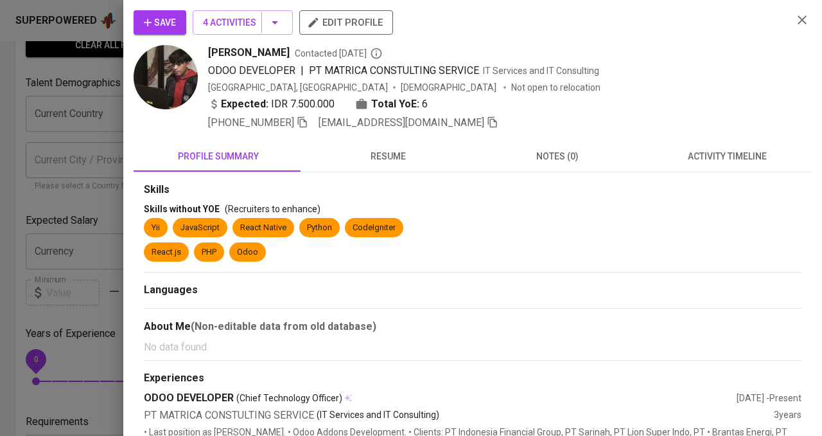
click at [154, 26] on span "Save" at bounding box center [160, 23] width 32 height 16
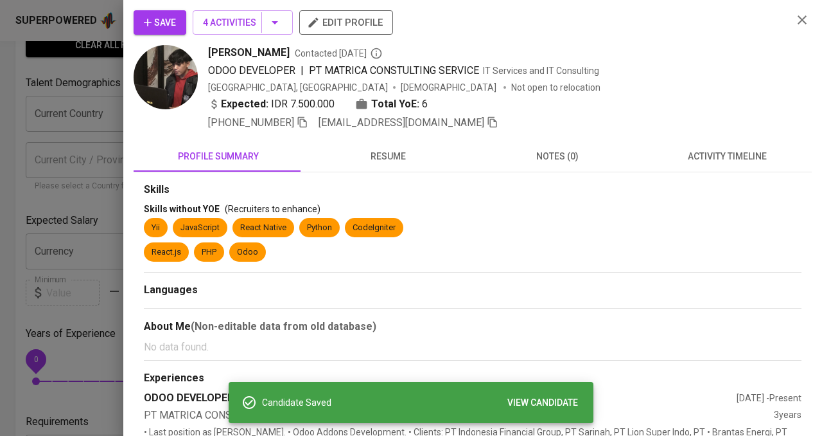
click at [50, 152] on div at bounding box center [411, 218] width 822 height 436
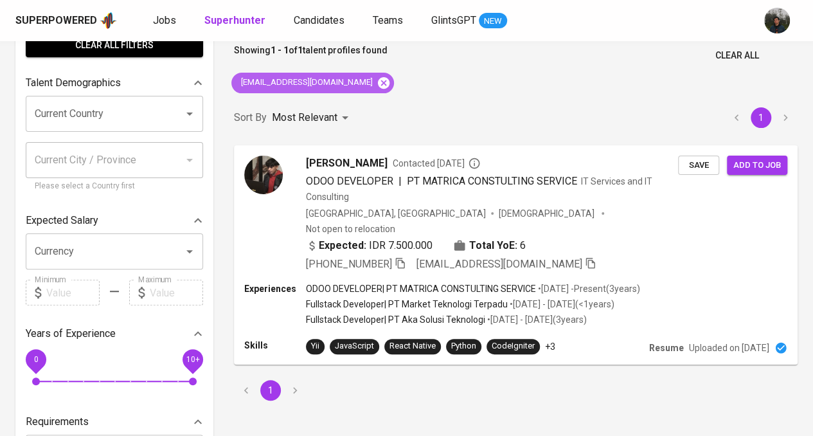
click at [378, 80] on icon at bounding box center [384, 82] width 12 height 12
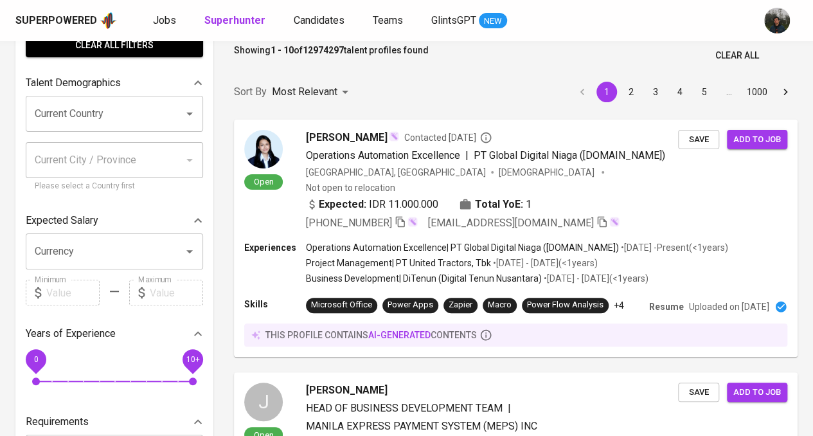
click at [419, 22] on input "Search for a job title, company or other keywords" at bounding box center [454, 10] width 378 height 24
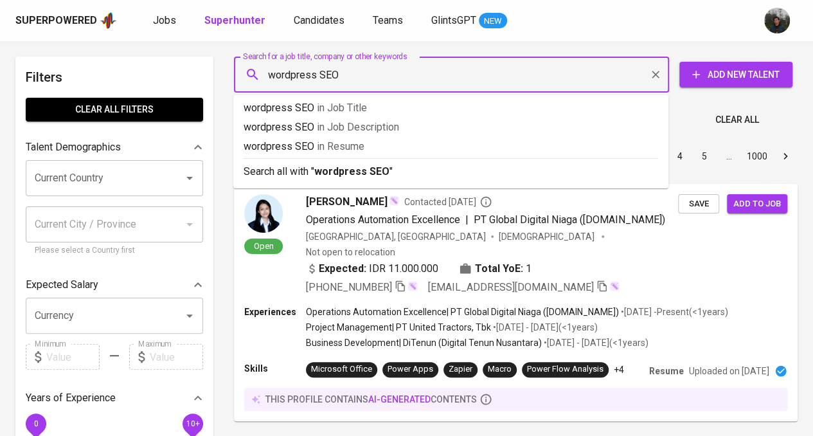
click at [269, 73] on input "wordpress SEO" at bounding box center [454, 74] width 378 height 24
click at [356, 71] on input ""wordpress SEO" at bounding box center [454, 74] width 378 height 24
type input ""wordpress SEO""
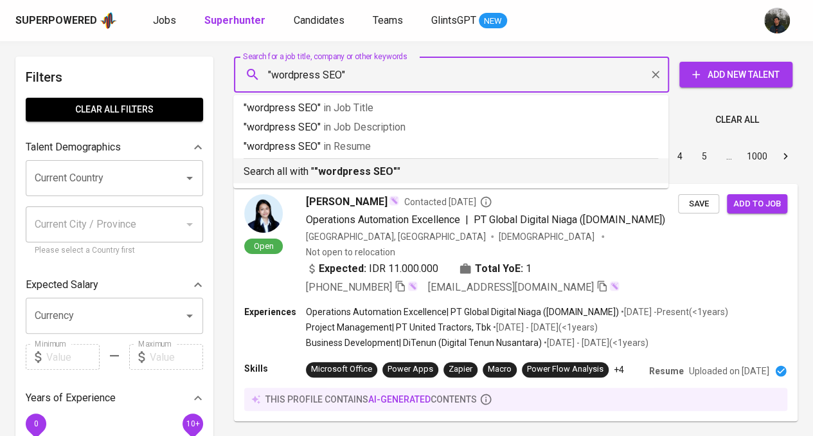
click at [394, 177] on p "Search all with " "wordpress SEO" "" at bounding box center [450, 171] width 414 height 15
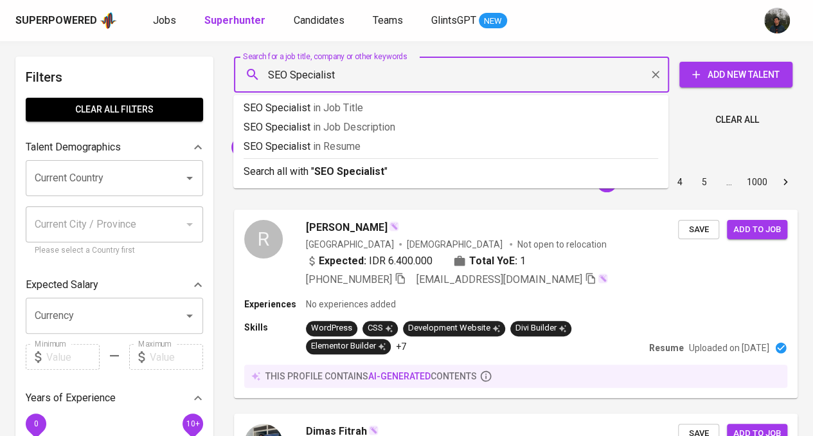
type input "SEO Specialist"
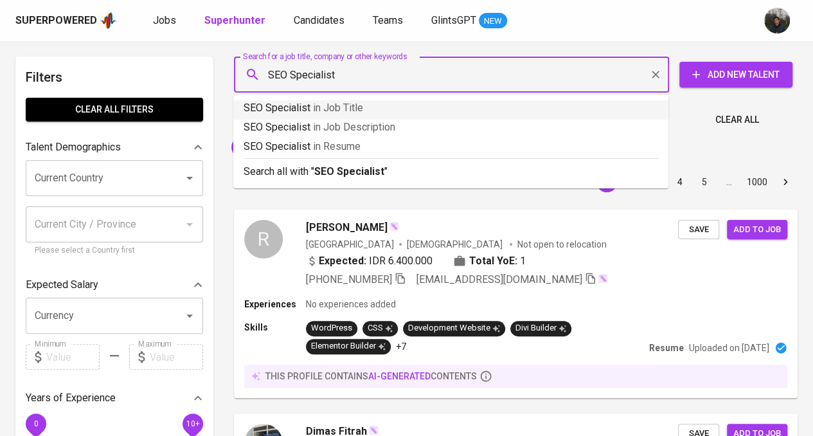
click at [343, 109] on span "in Job Title" at bounding box center [338, 107] width 50 height 12
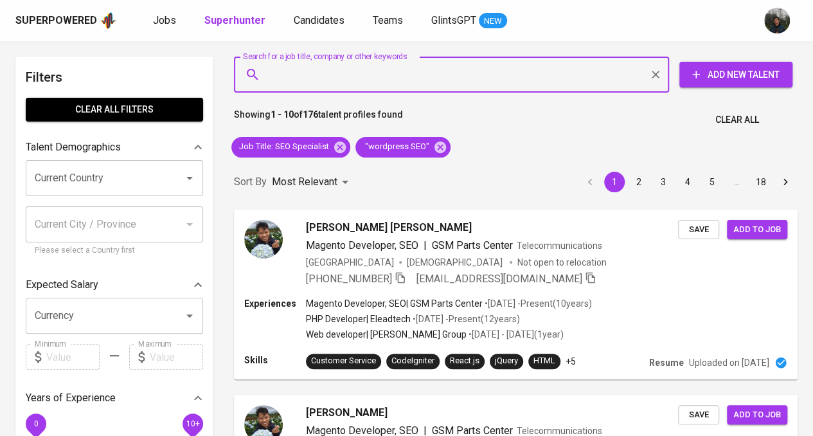
click at [126, 184] on input "Current Country" at bounding box center [96, 178] width 130 height 24
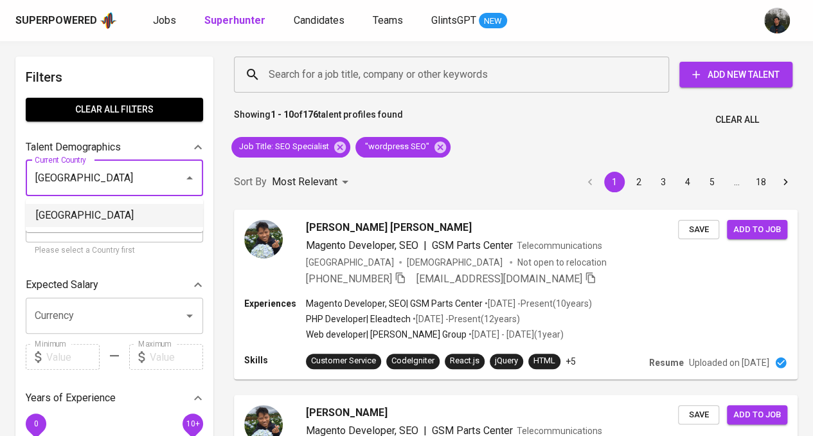
click at [114, 215] on li "[GEOGRAPHIC_DATA]" at bounding box center [114, 215] width 177 height 23
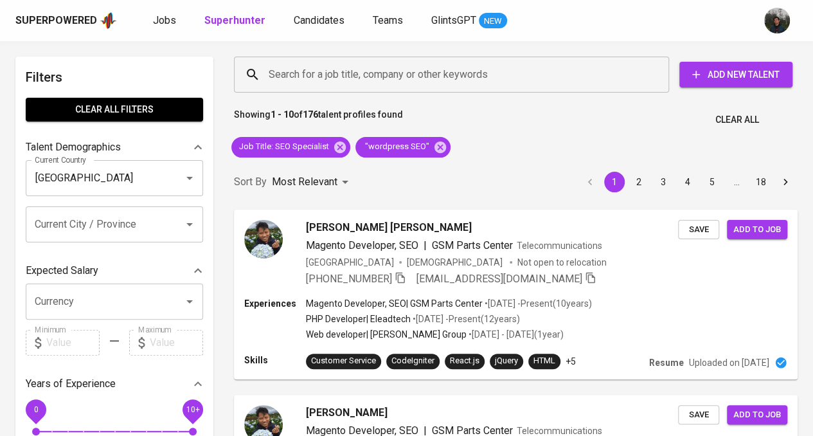
type input "[GEOGRAPHIC_DATA]"
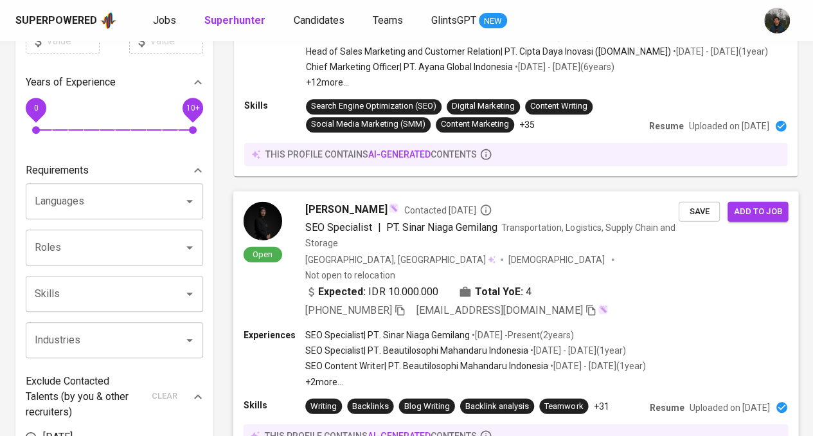
scroll to position [321, 0]
